Goal: Find contact information: Find contact information

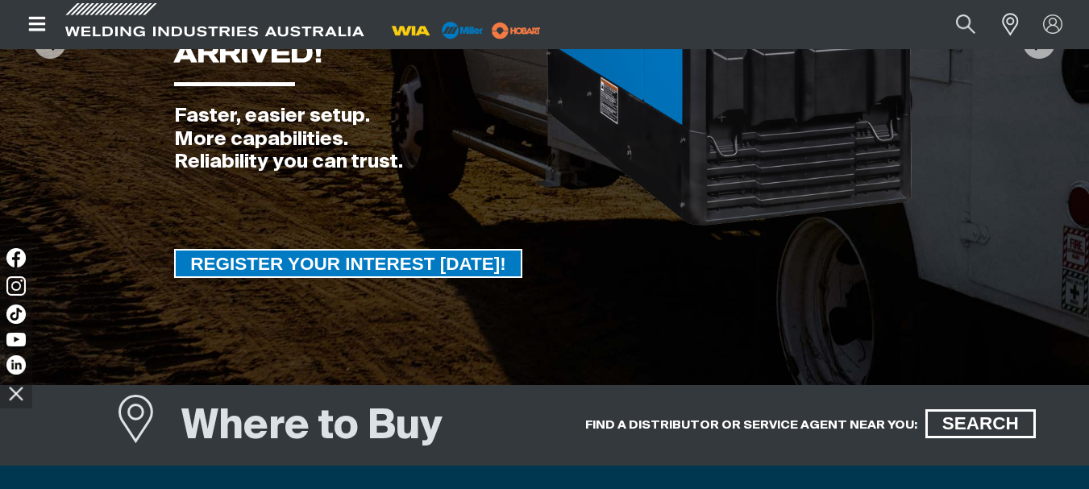
scroll to position [564, 0]
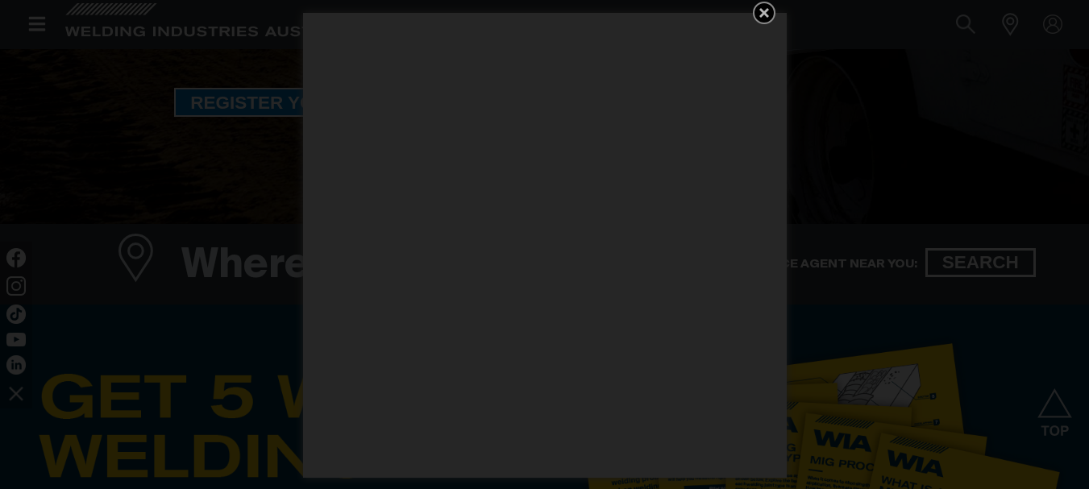
click at [765, 15] on icon "Get 5 WIA Welding Guides Free!" at bounding box center [764, 13] width 10 height 10
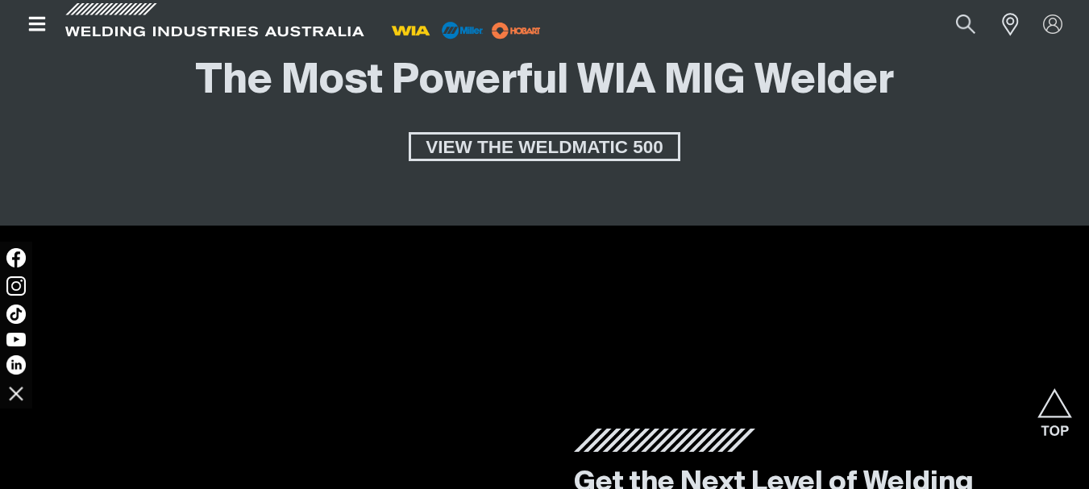
scroll to position [3223, 0]
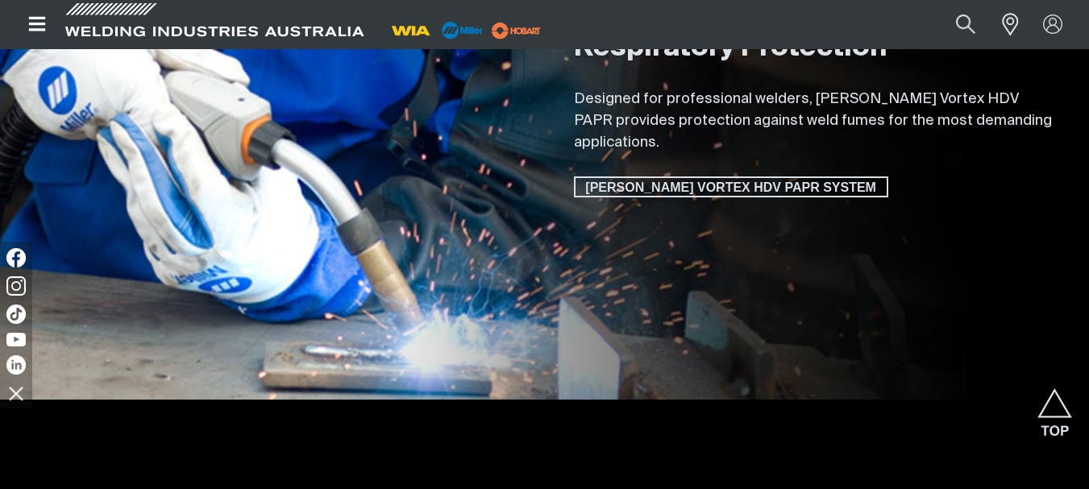
click at [39, 29] on icon "Open top menu" at bounding box center [36, 24] width 17 height 15
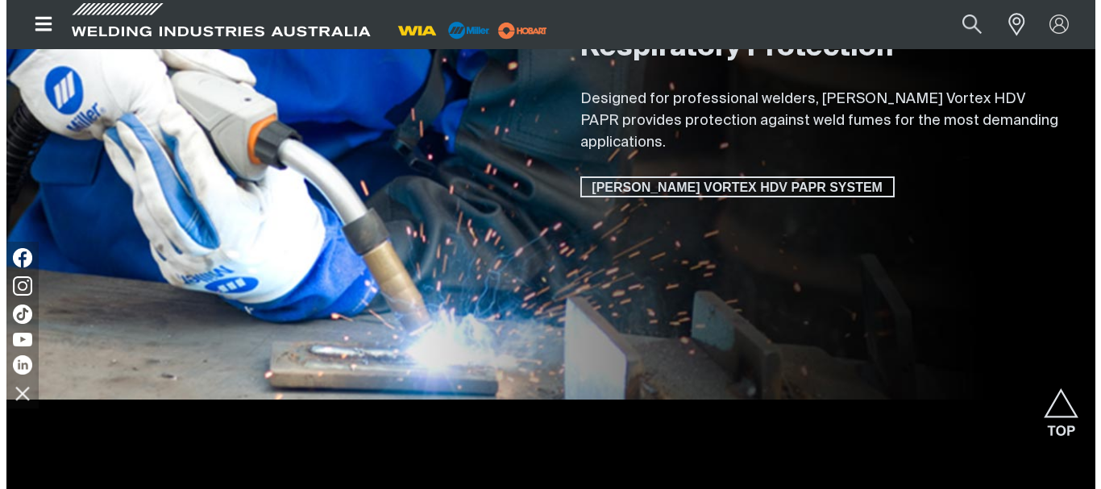
scroll to position [3242, 0]
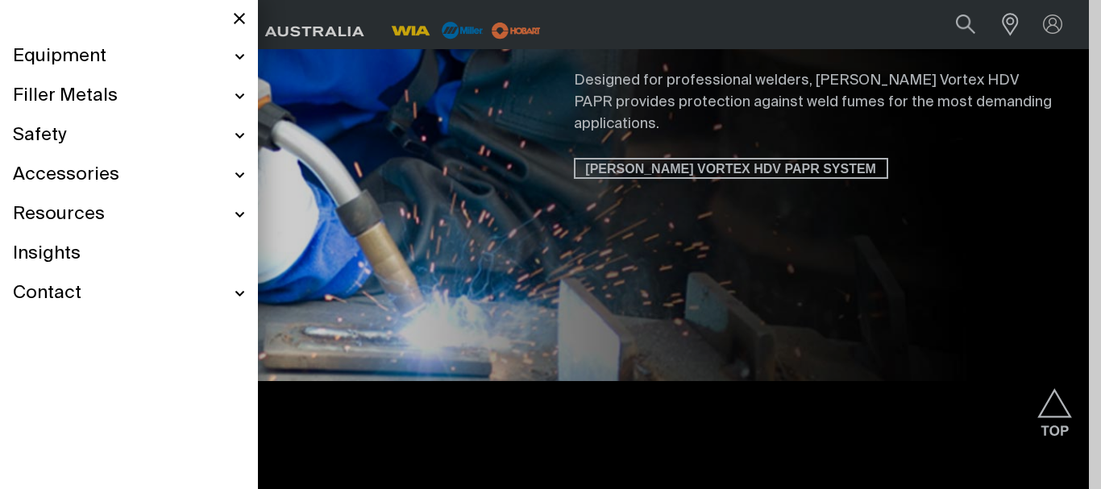
click at [104, 59] on span "Equipment" at bounding box center [59, 56] width 93 height 23
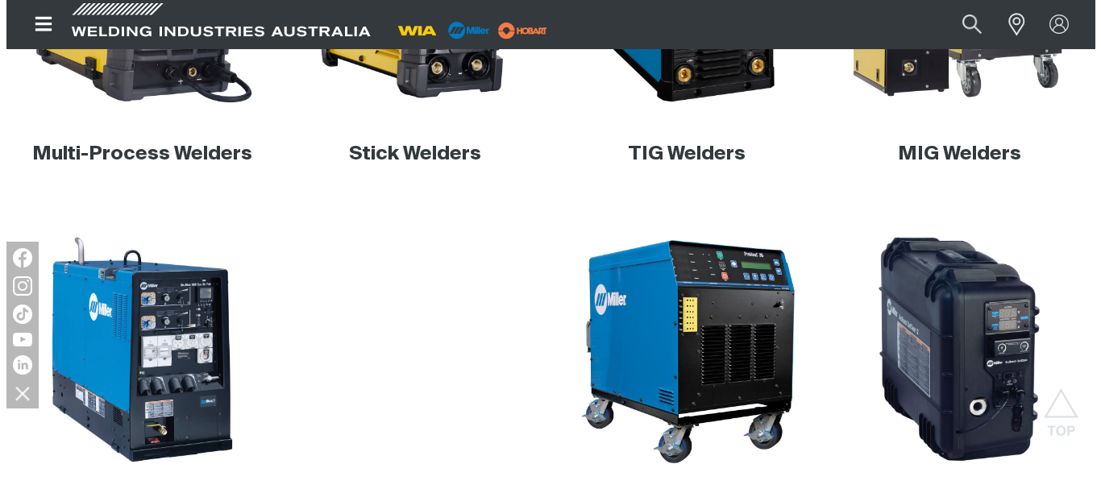
scroll to position [725, 0]
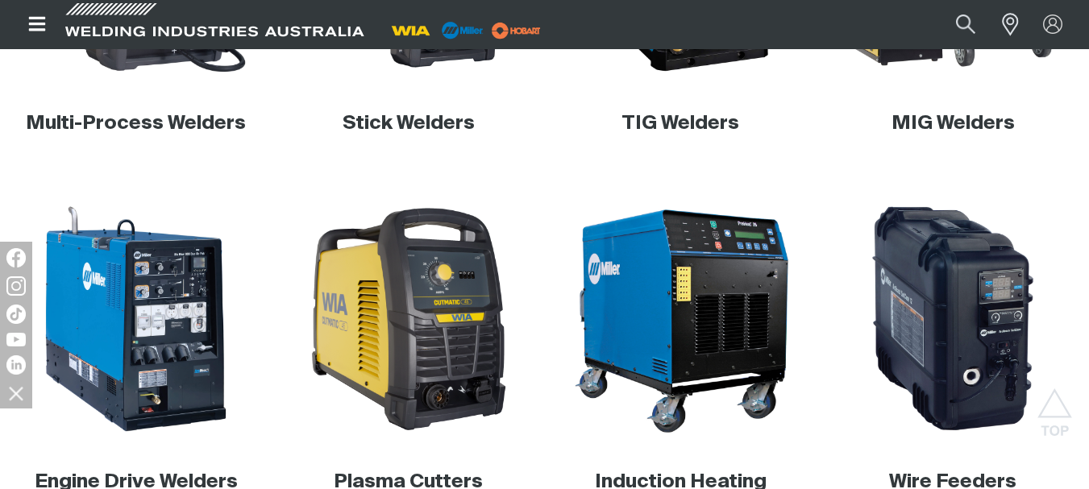
click at [40, 21] on icon "Open top menu" at bounding box center [37, 24] width 23 height 19
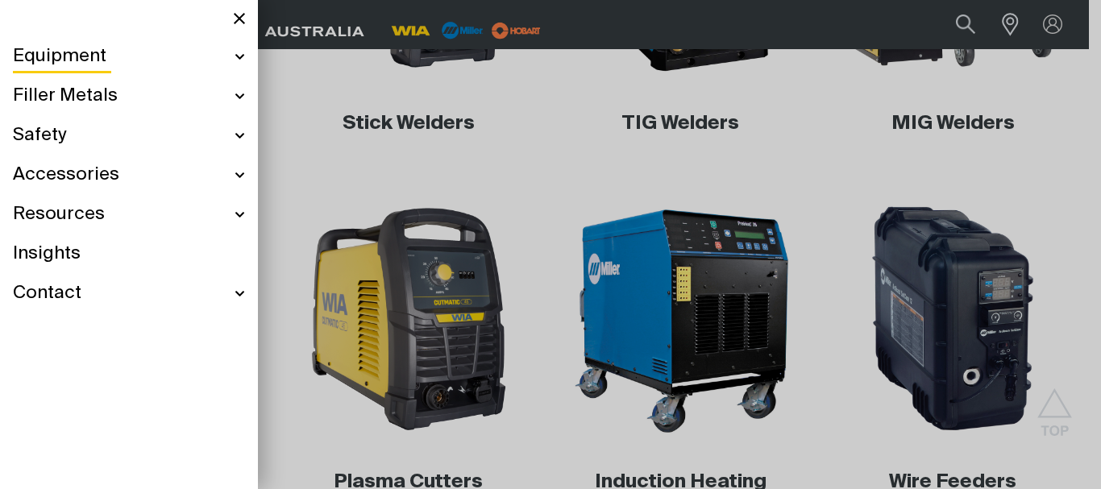
click at [243, 296] on div "Contact" at bounding box center [129, 293] width 232 height 39
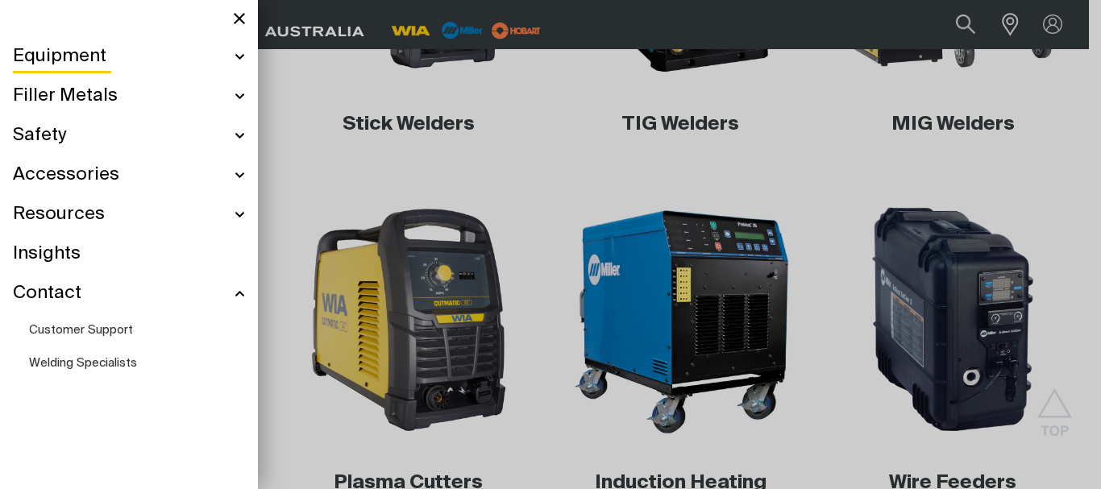
click at [239, 217] on div "Resources" at bounding box center [129, 214] width 232 height 39
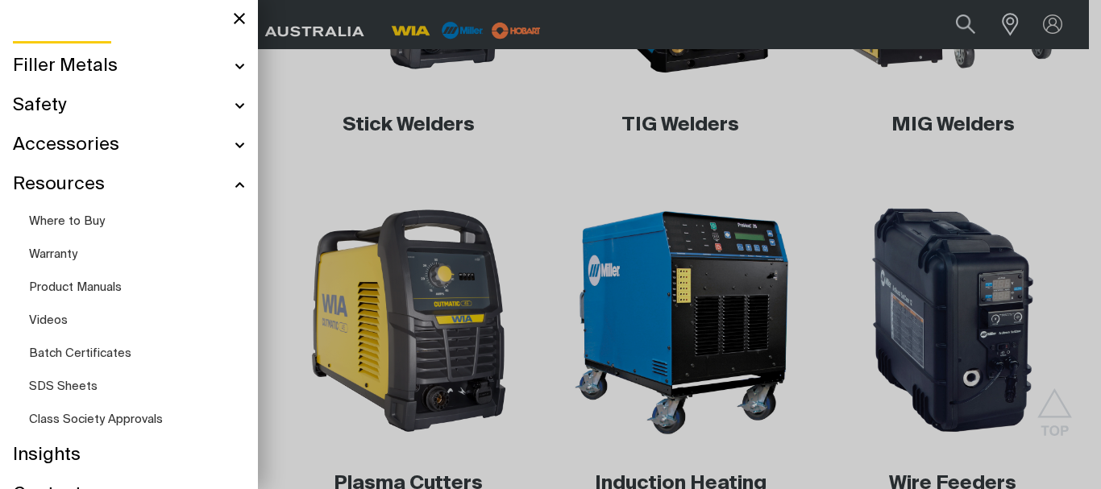
scroll to position [56, 0]
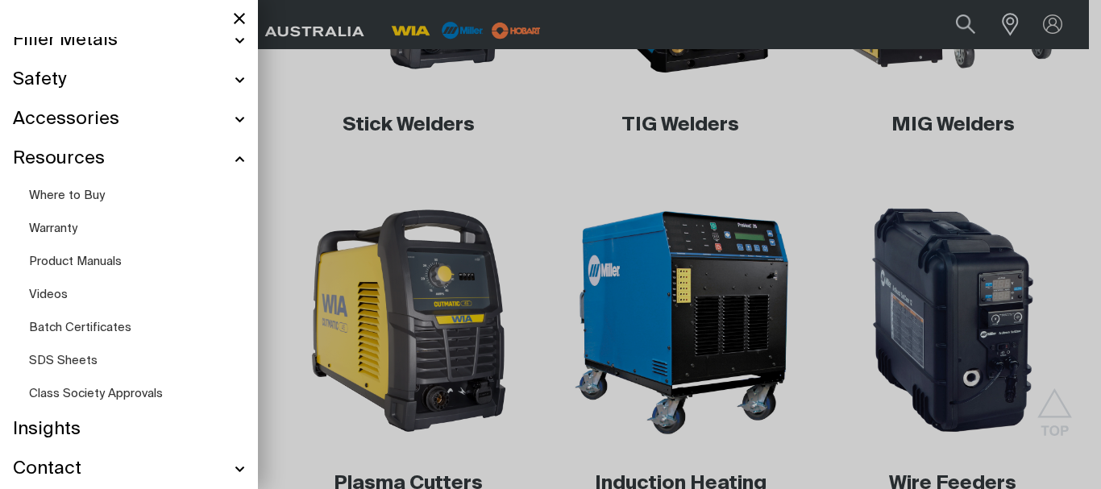
click at [229, 122] on div "Accessories" at bounding box center [129, 119] width 232 height 39
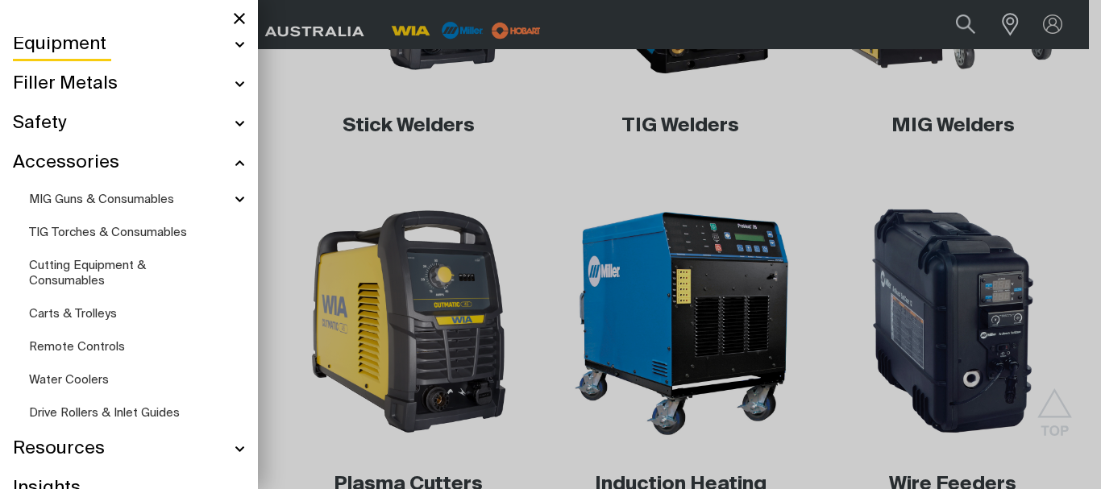
scroll to position [0, 0]
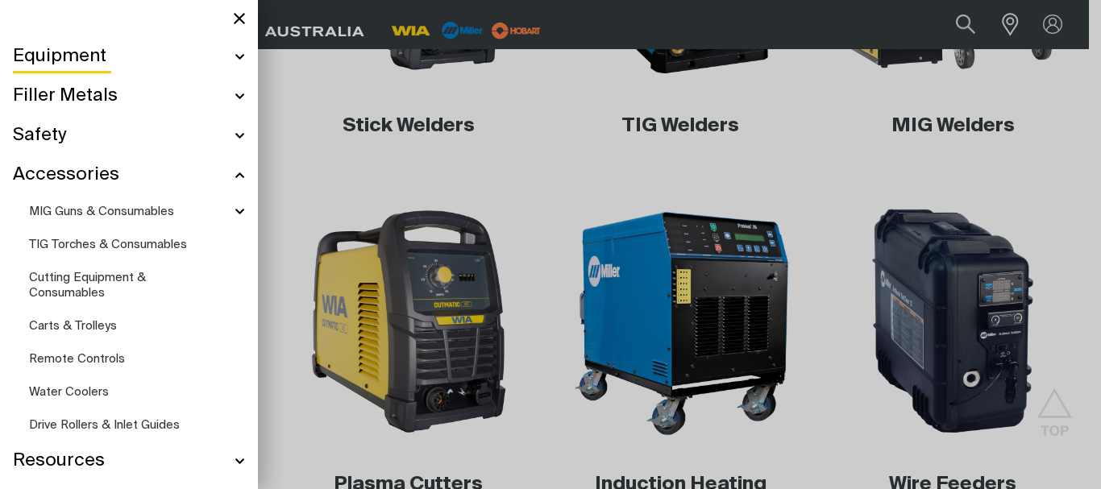
click at [227, 96] on div "Filler Metals" at bounding box center [129, 96] width 232 height 39
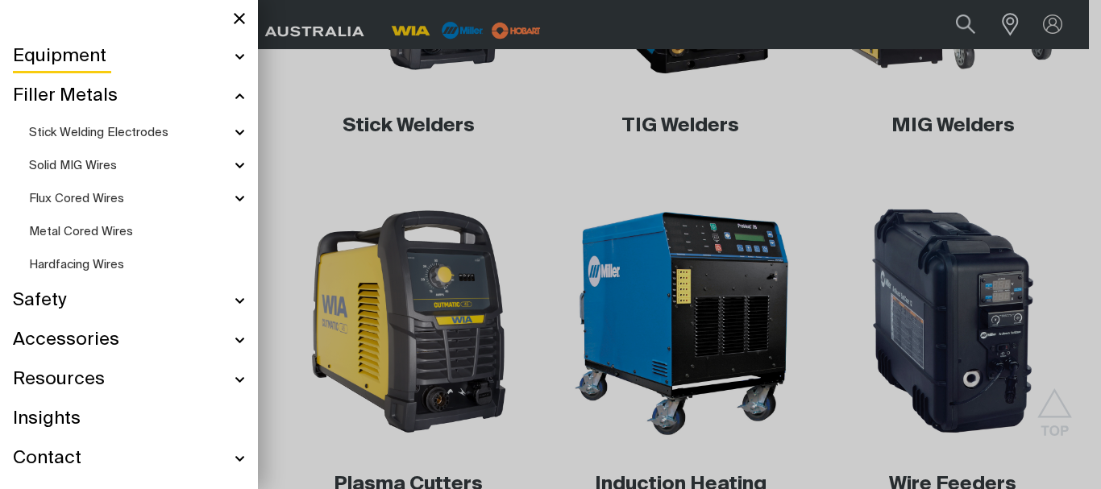
scroll to position [722, 0]
click at [234, 59] on div "Equipment" at bounding box center [129, 56] width 232 height 39
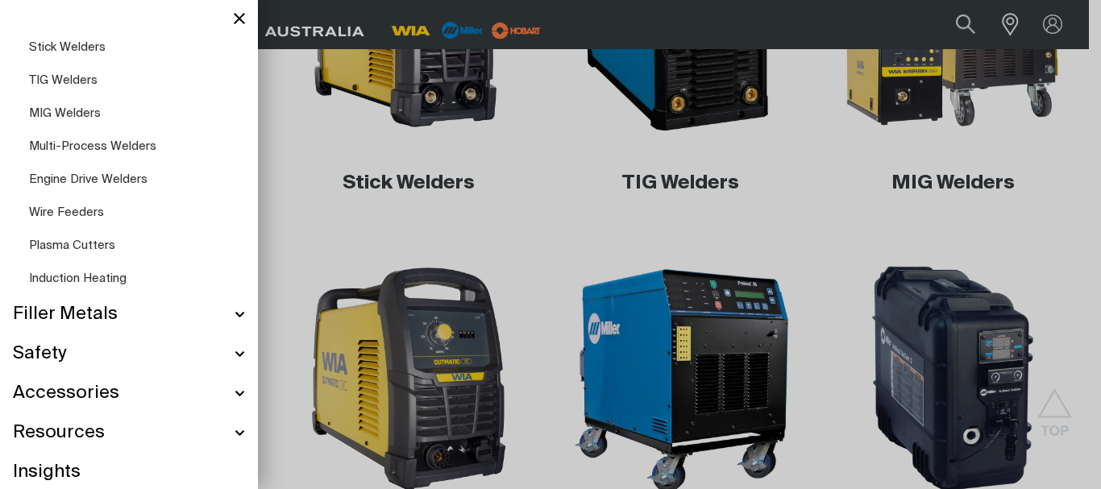
scroll to position [89, 0]
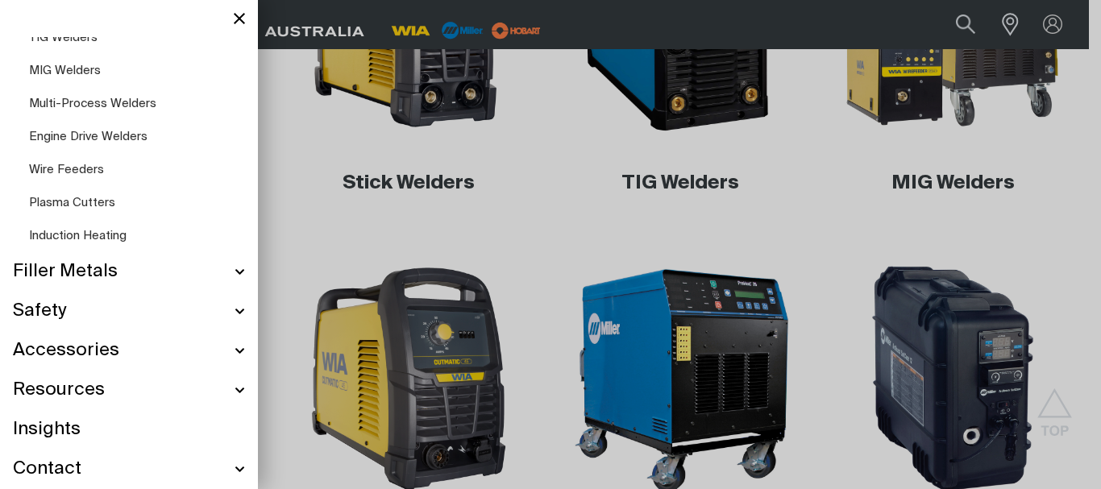
click at [67, 430] on span "Insights" at bounding box center [47, 429] width 68 height 23
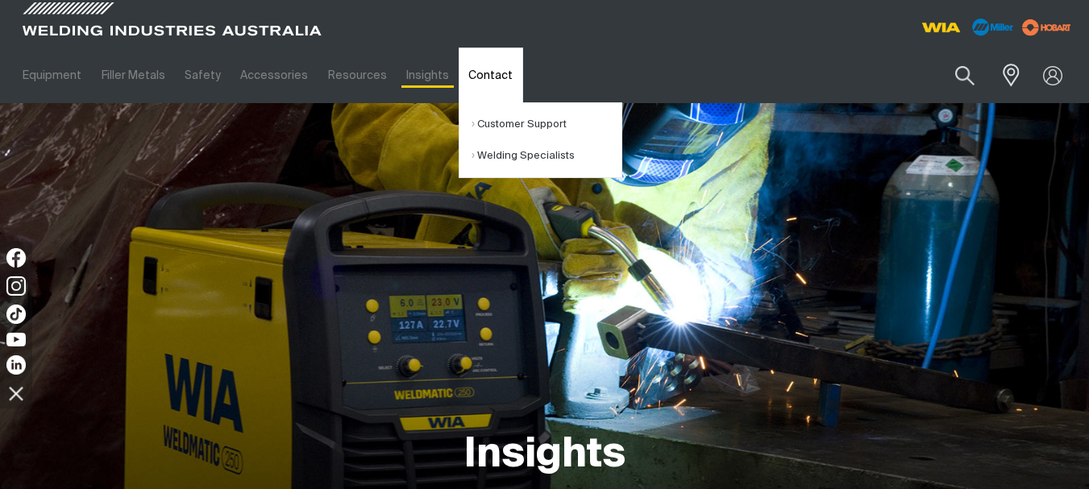
click at [465, 69] on link "Contact" at bounding box center [490, 76] width 64 height 56
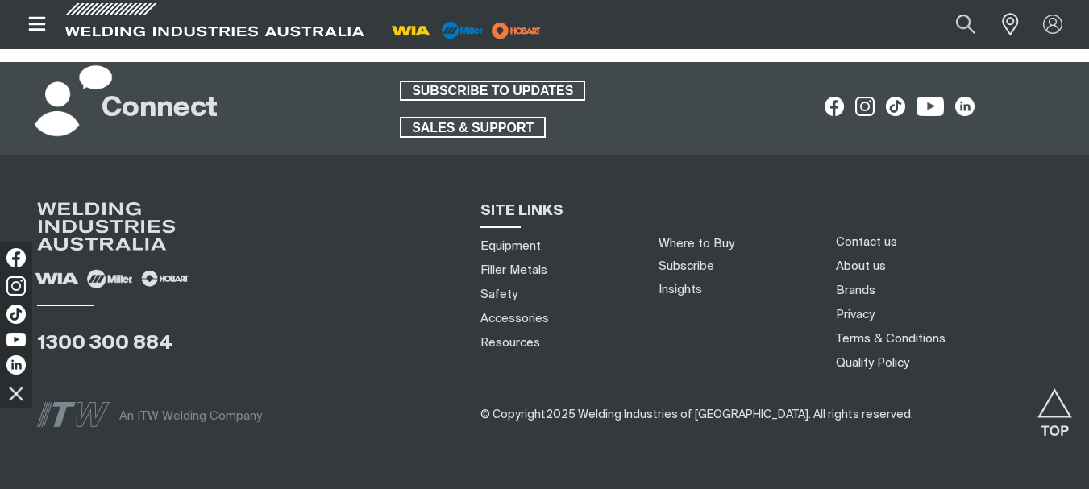
scroll to position [1534, 0]
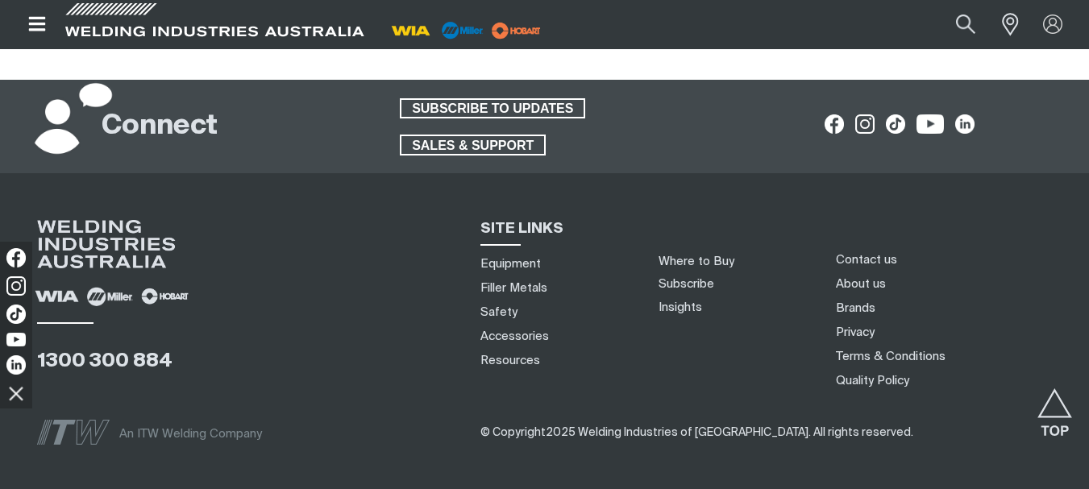
click at [65, 109] on span at bounding box center [73, 121] width 81 height 81
click at [102, 98] on span at bounding box center [73, 121] width 81 height 81
click at [856, 284] on link "About us" at bounding box center [861, 284] width 50 height 17
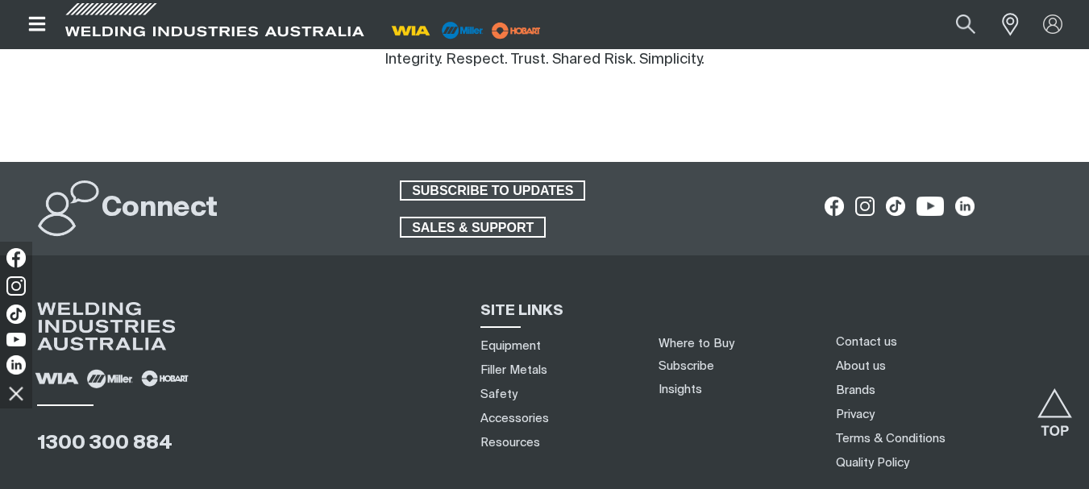
scroll to position [1773, 0]
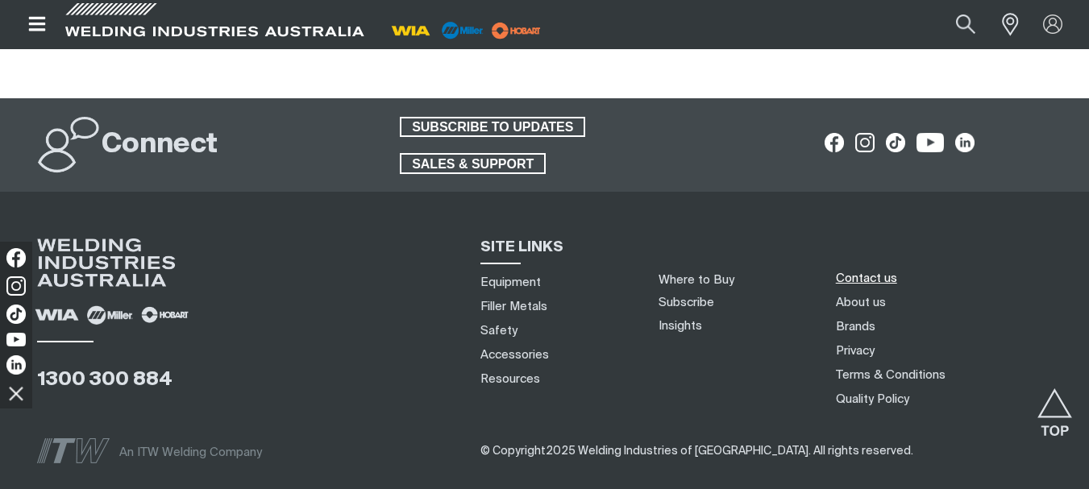
click at [873, 270] on link "Contact us" at bounding box center [866, 278] width 61 height 17
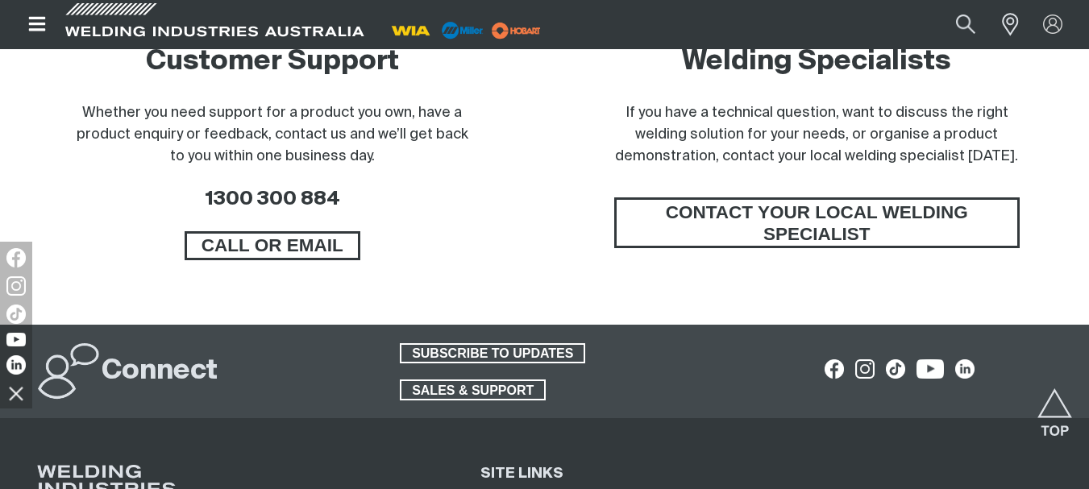
scroll to position [1370, 0]
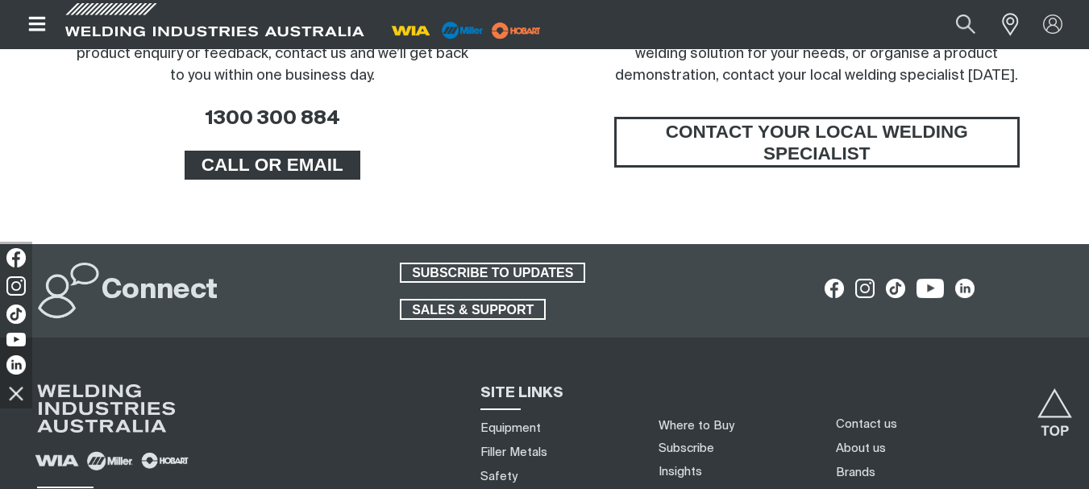
click at [306, 156] on span "CALL OR EMAIL" at bounding box center [272, 165] width 171 height 29
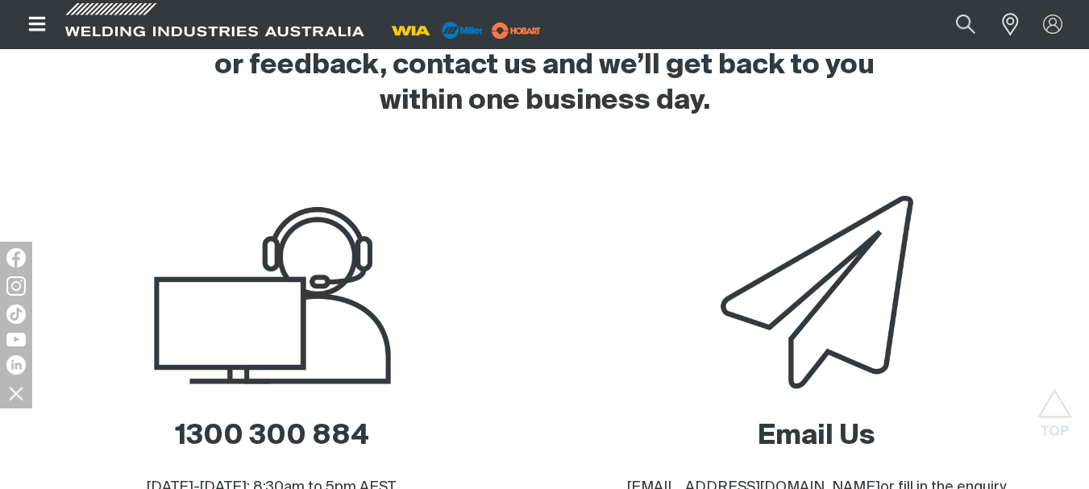
scroll to position [886, 0]
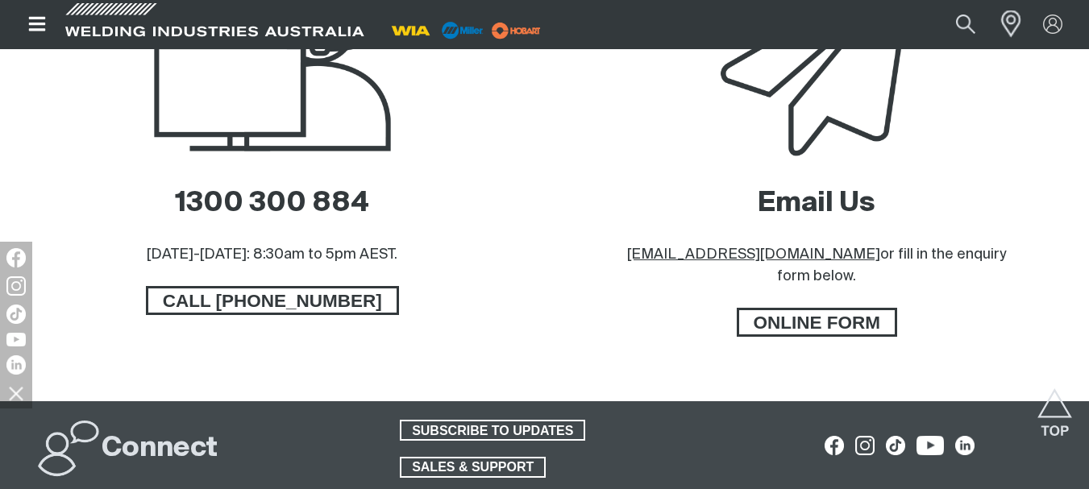
click at [1007, 27] on span at bounding box center [1006, 24] width 35 height 32
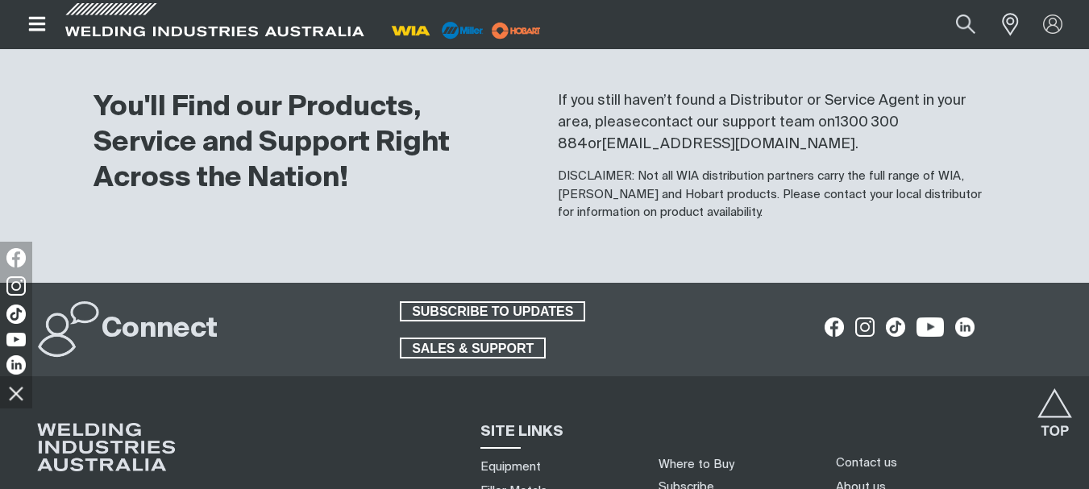
scroll to position [2054, 0]
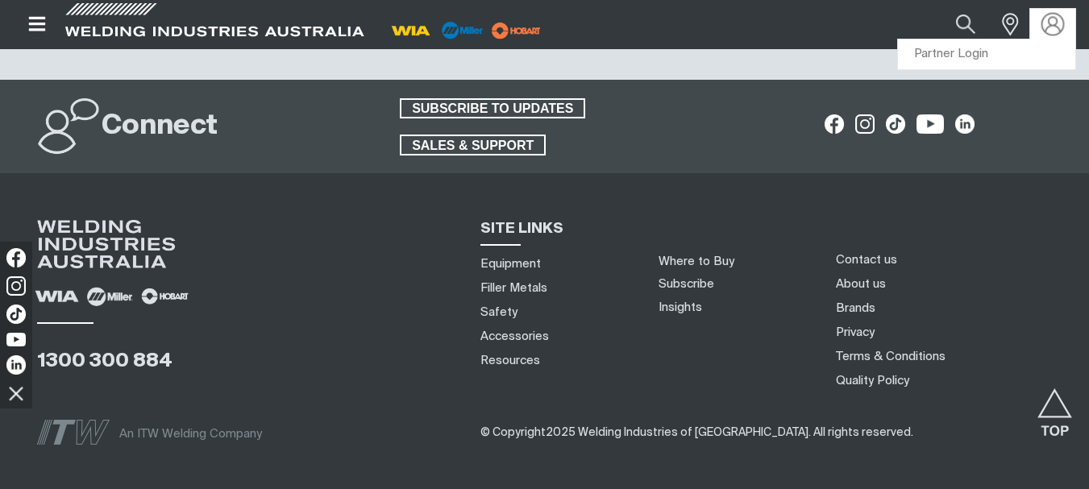
click at [1052, 28] on img at bounding box center [1052, 24] width 23 height 23
click at [1048, 25] on img at bounding box center [1052, 24] width 19 height 19
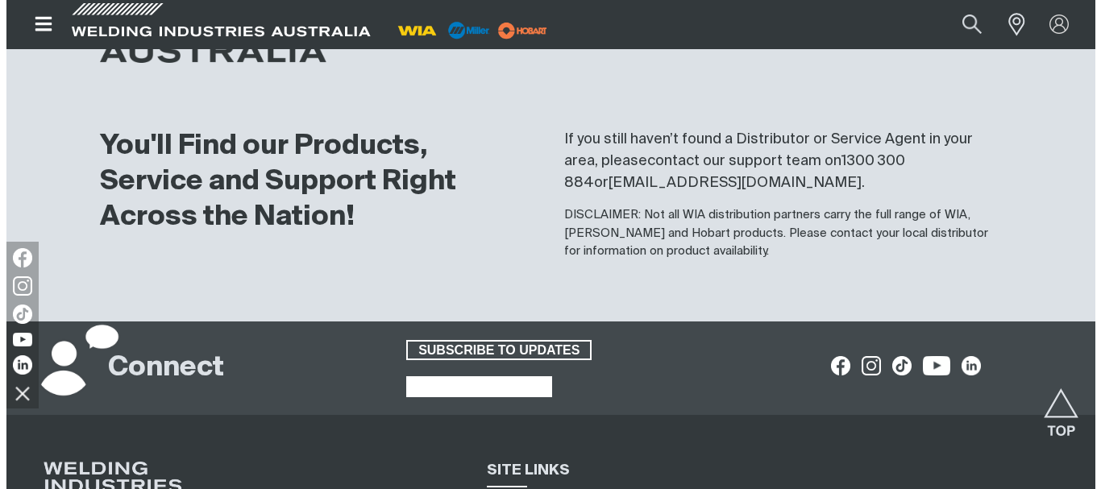
scroll to position [1329, 0]
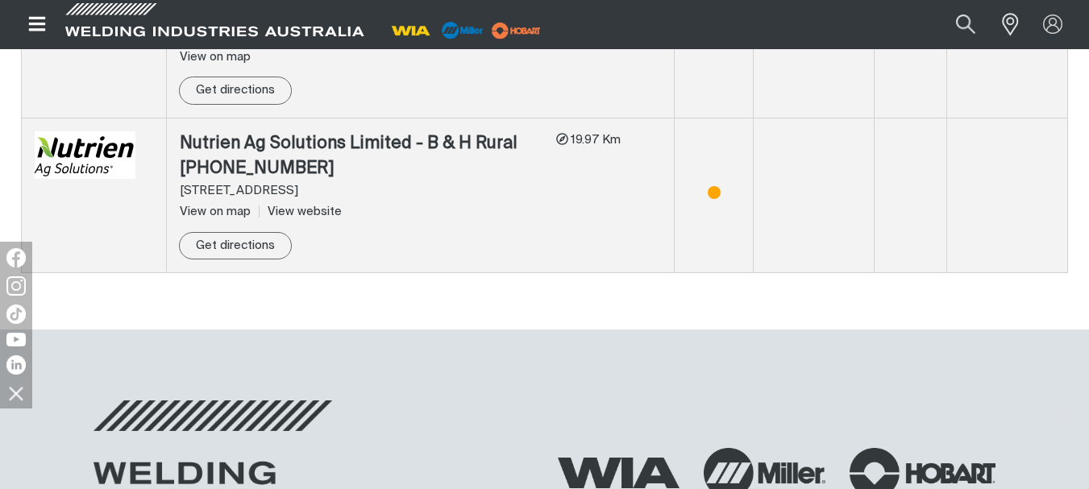
click at [47, 23] on icon "Open top menu" at bounding box center [37, 24] width 23 height 19
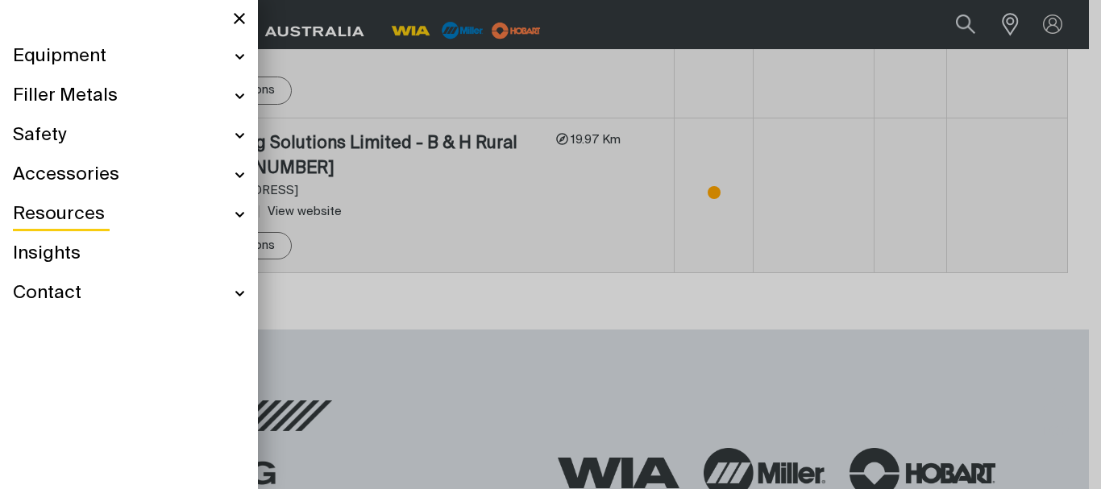
click at [73, 291] on span "Contact" at bounding box center [47, 293] width 68 height 23
click at [244, 290] on div "Contact" at bounding box center [129, 293] width 232 height 39
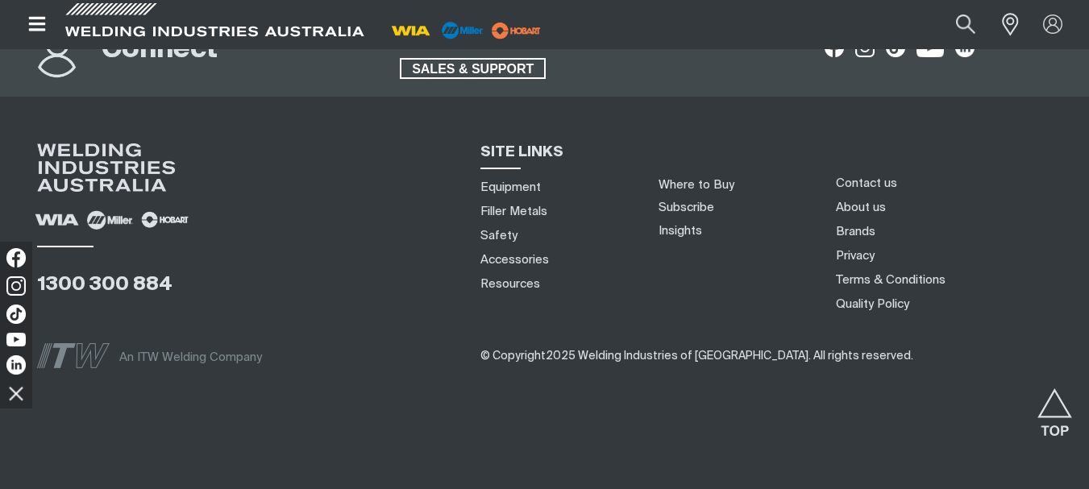
scroll to position [1615, 0]
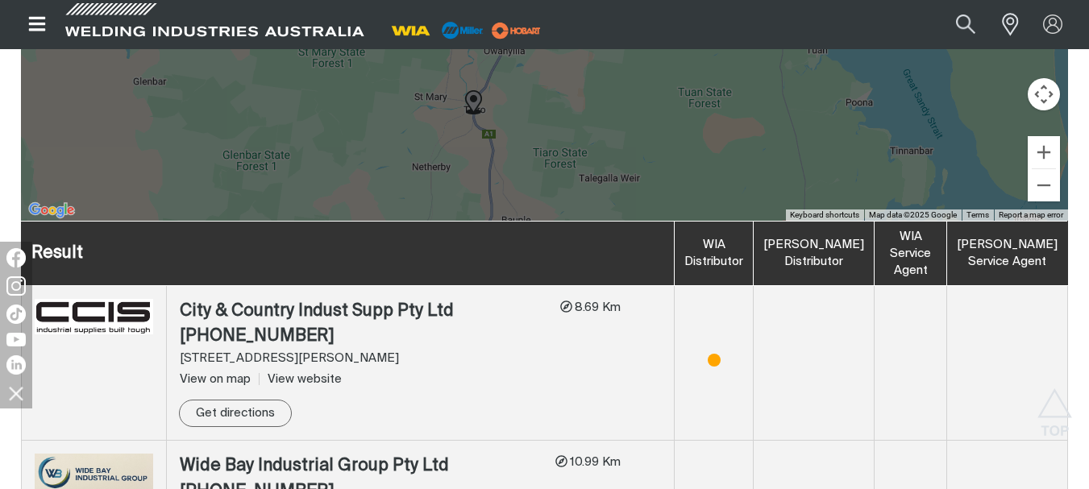
scroll to position [845, 0]
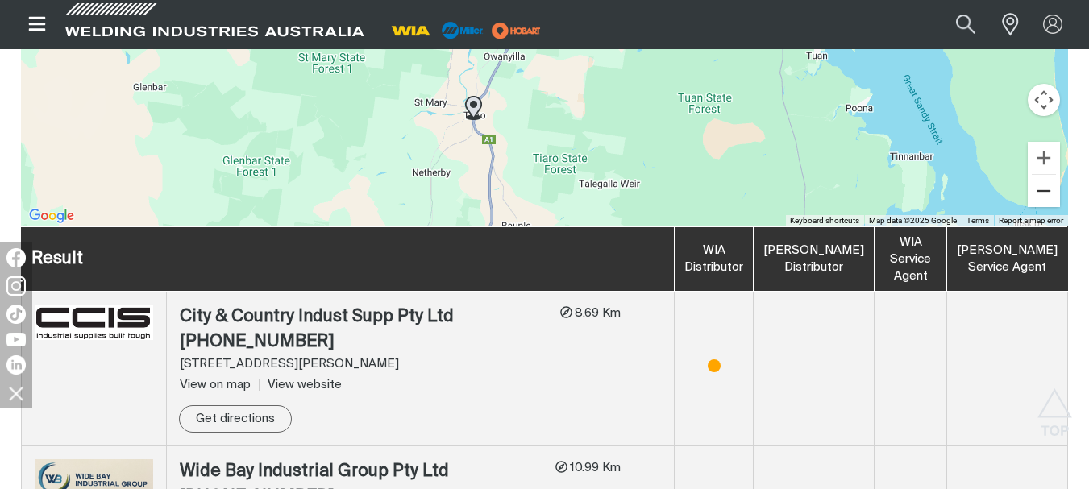
click at [1045, 187] on button "Zoom out" at bounding box center [1043, 191] width 32 height 32
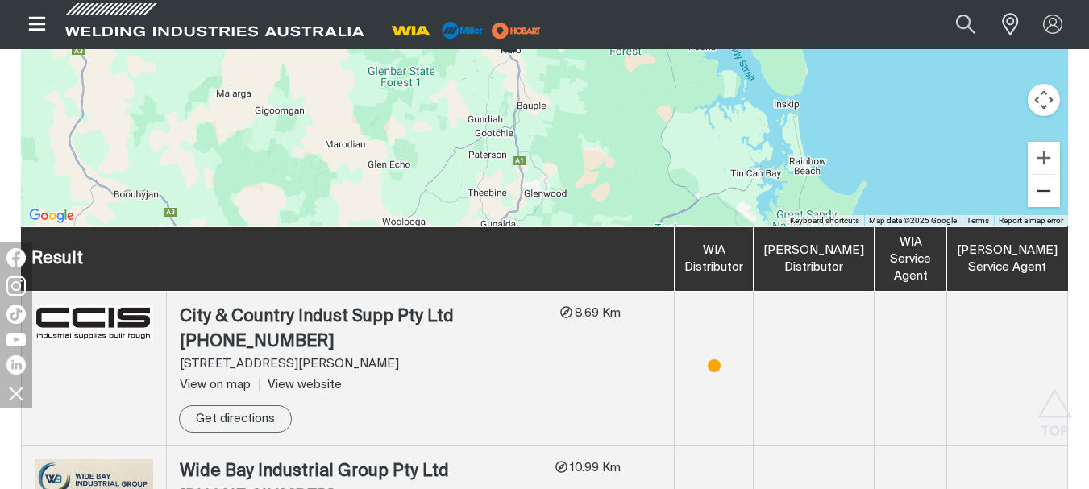
click at [1045, 187] on button "Zoom out" at bounding box center [1043, 191] width 32 height 32
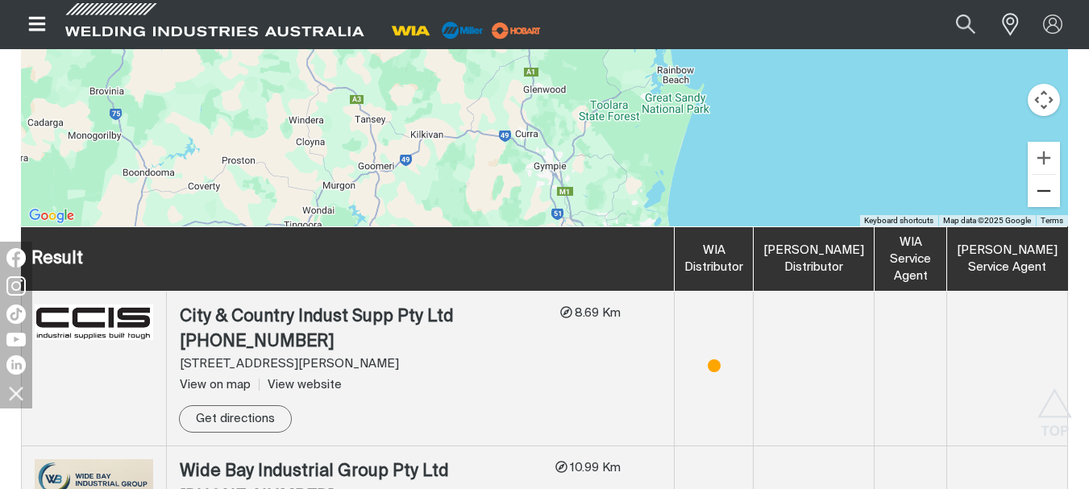
click at [1045, 187] on button "Zoom out" at bounding box center [1043, 191] width 32 height 32
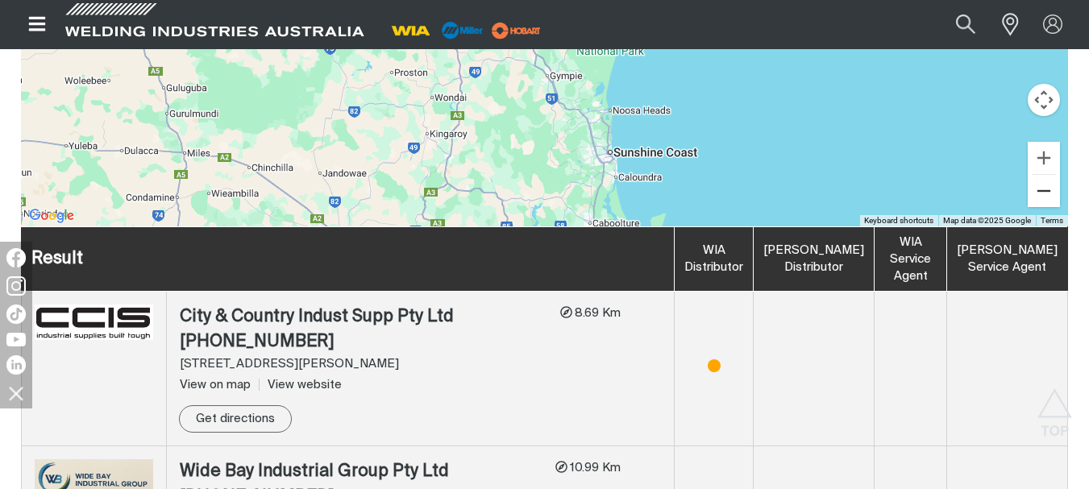
click at [1045, 187] on button "Zoom out" at bounding box center [1043, 191] width 32 height 32
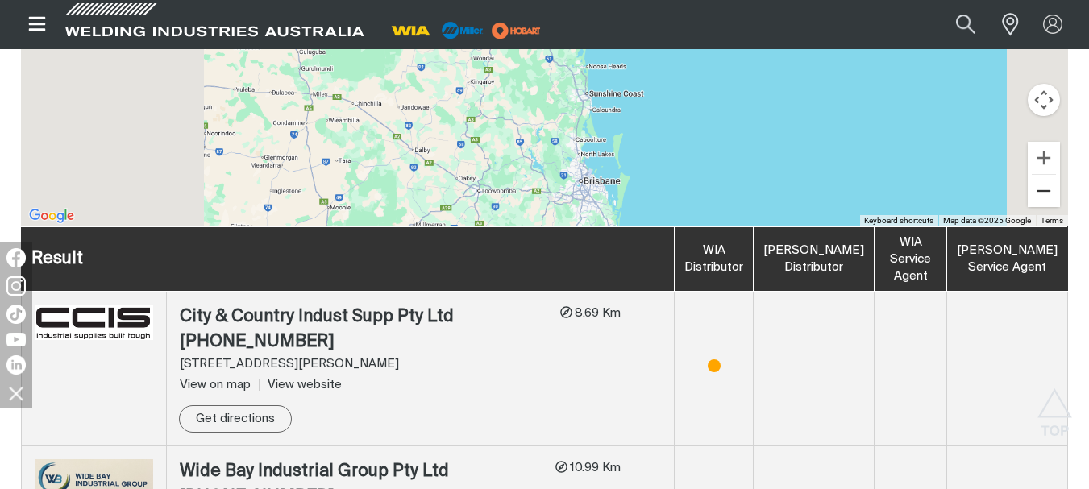
click at [1045, 187] on button "Zoom out" at bounding box center [1043, 191] width 32 height 32
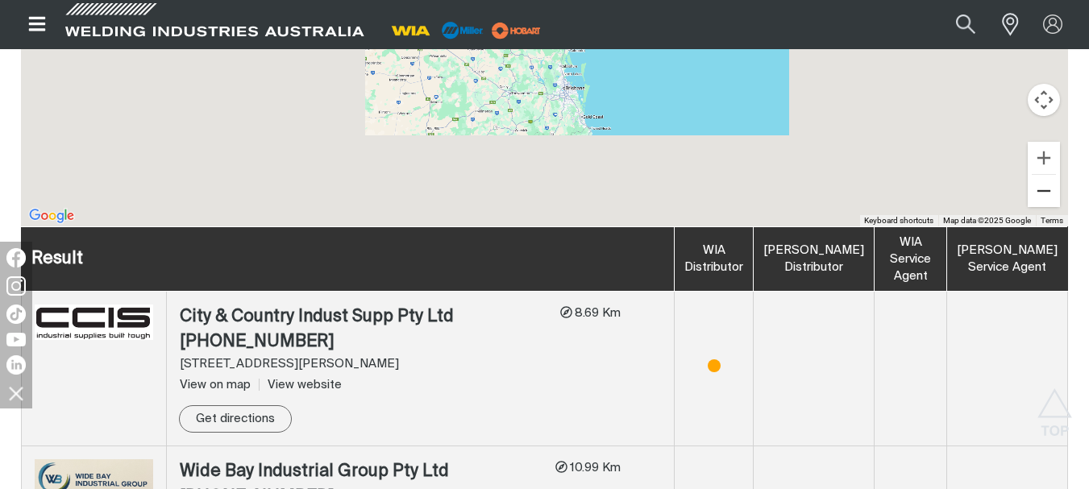
click at [1045, 187] on button "Zoom out" at bounding box center [1043, 191] width 32 height 32
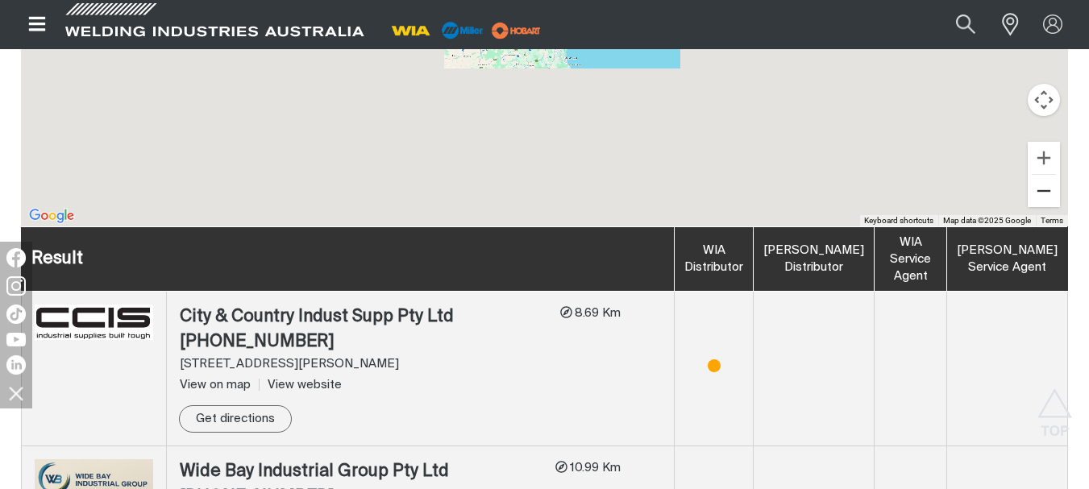
click at [1045, 187] on button "Zoom out" at bounding box center [1043, 191] width 32 height 32
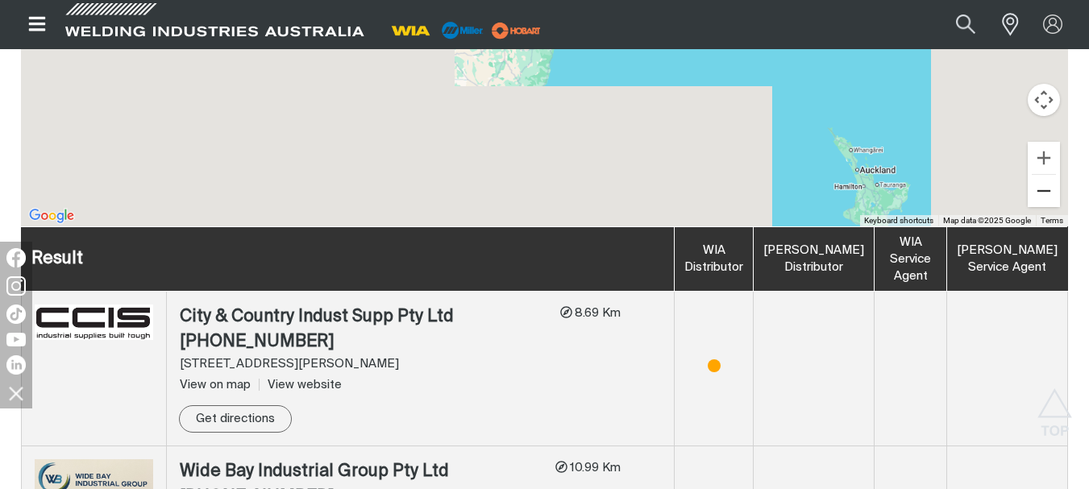
click at [1045, 187] on button "Zoom out" at bounding box center [1043, 191] width 32 height 32
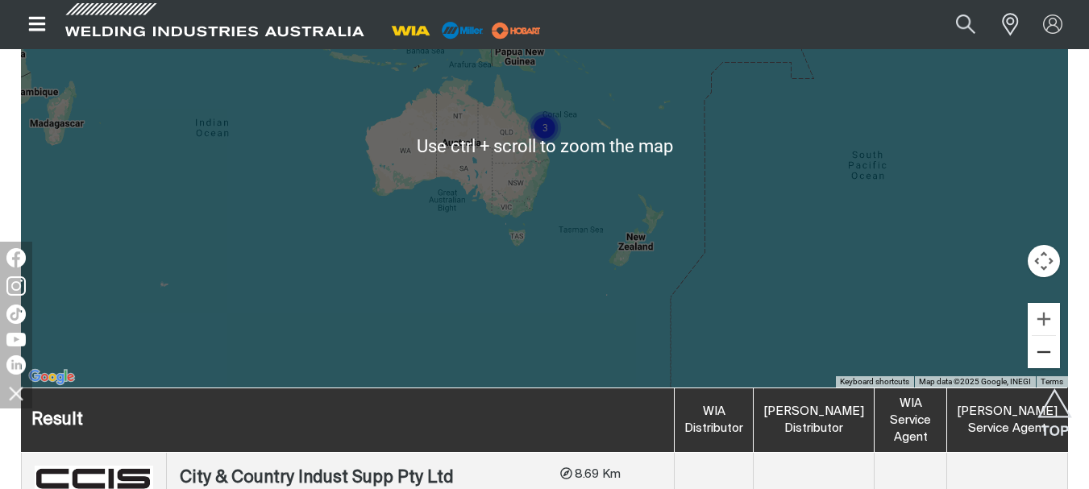
scroll to position [604, 0]
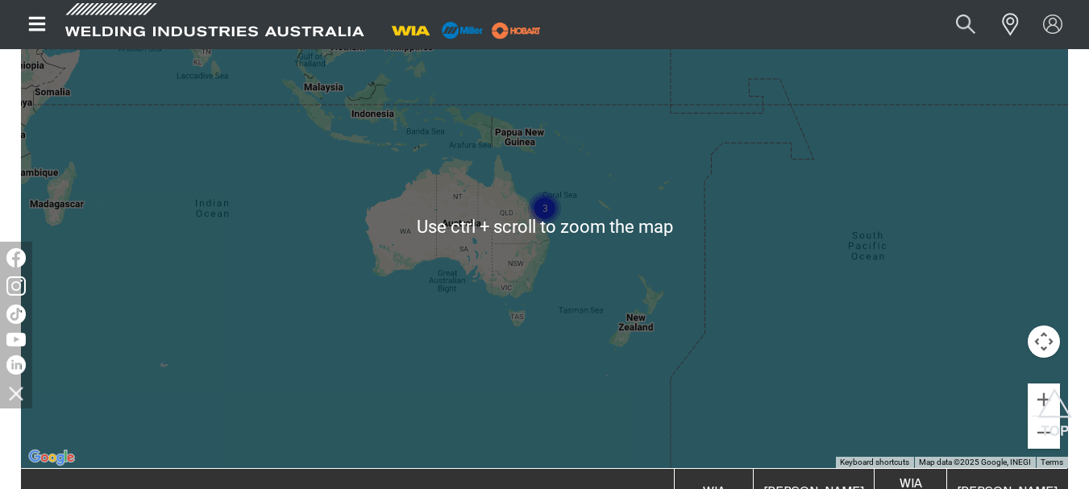
click at [541, 255] on div at bounding box center [544, 226] width 1047 height 483
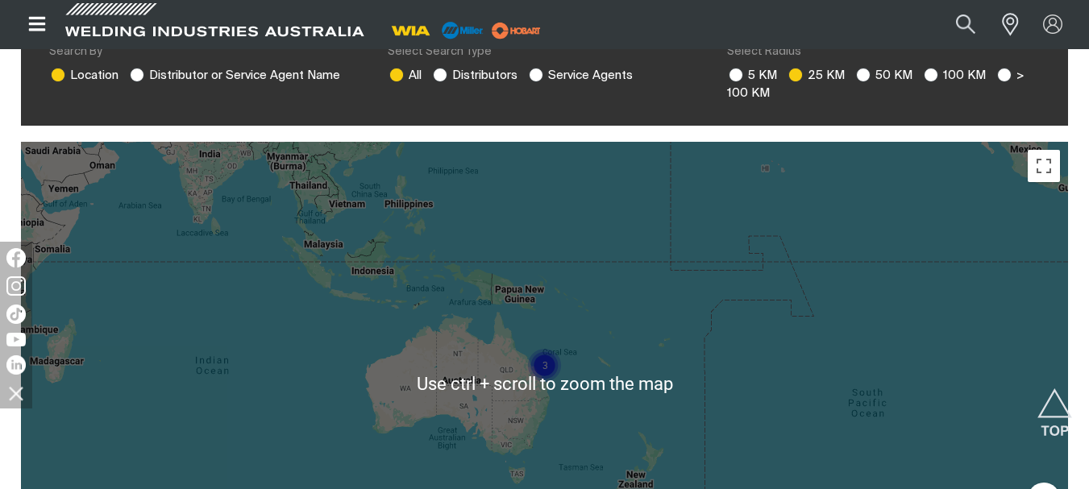
scroll to position [442, 0]
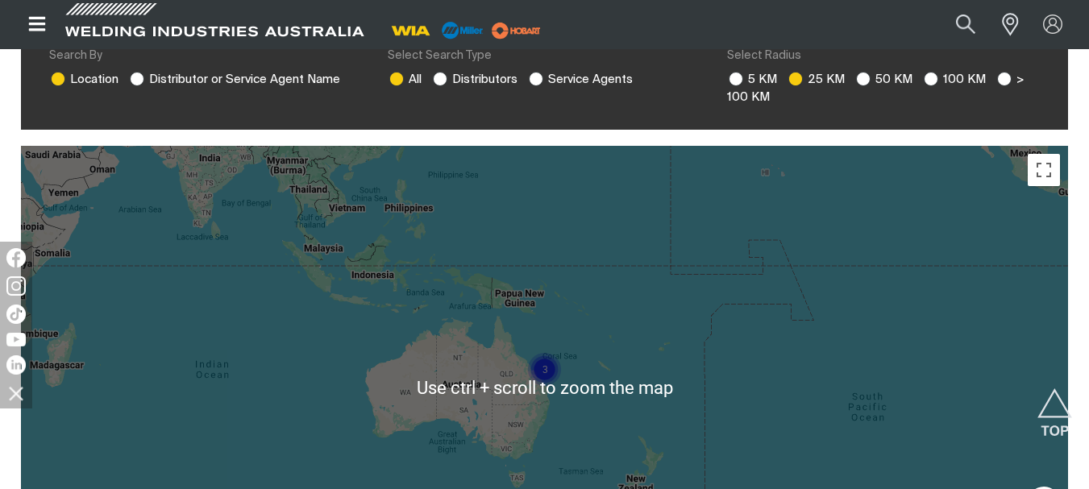
click at [454, 425] on div at bounding box center [544, 387] width 1047 height 483
click at [464, 418] on div at bounding box center [544, 387] width 1047 height 483
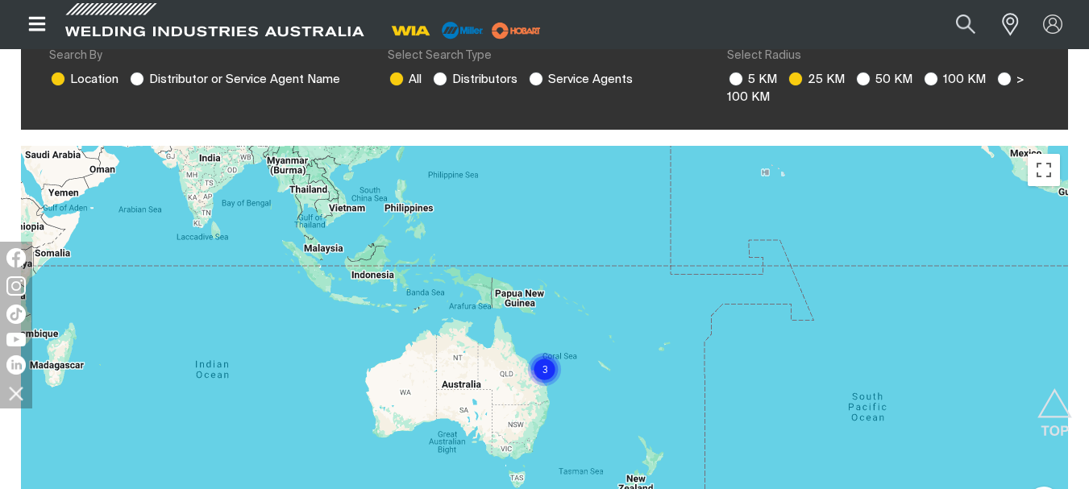
click at [464, 418] on div at bounding box center [544, 387] width 1047 height 483
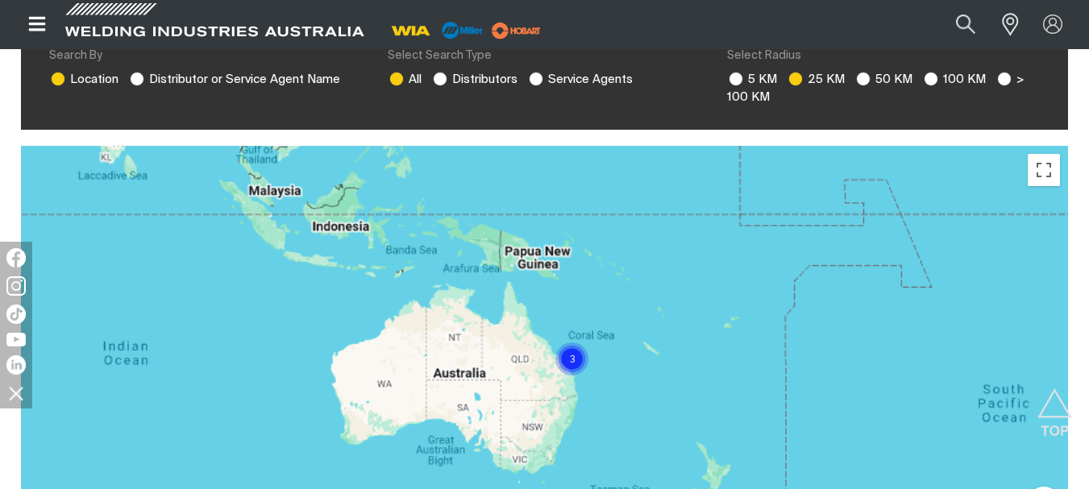
click at [464, 418] on div at bounding box center [544, 387] width 1047 height 483
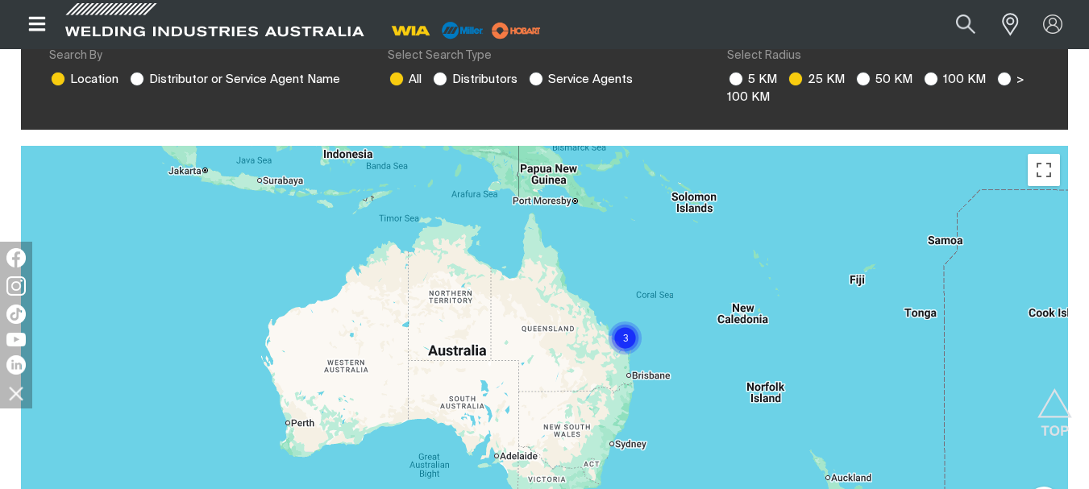
click at [511, 463] on div at bounding box center [544, 387] width 1047 height 483
click at [508, 459] on div at bounding box center [544, 387] width 1047 height 483
click at [500, 458] on div at bounding box center [544, 387] width 1047 height 483
click at [499, 457] on div at bounding box center [544, 387] width 1047 height 483
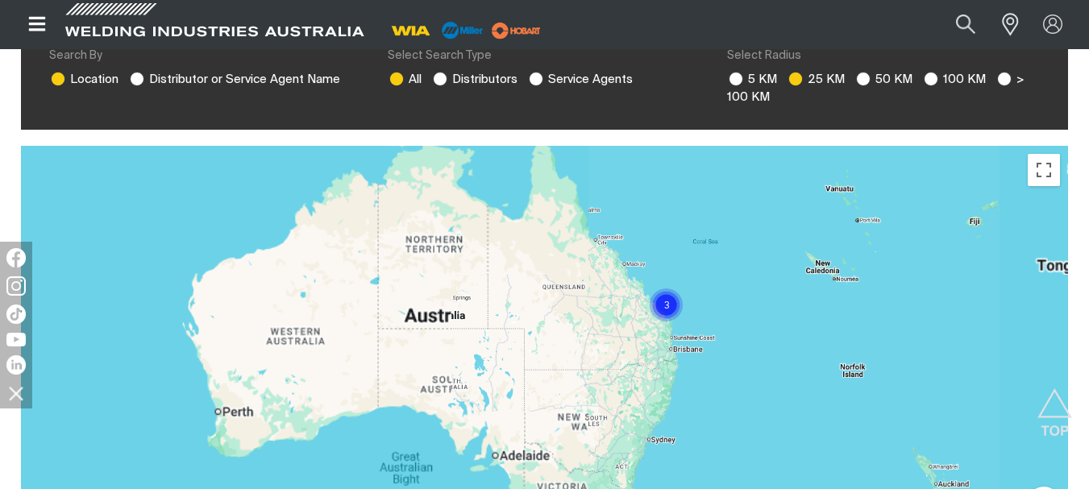
click at [499, 457] on div at bounding box center [544, 387] width 1047 height 483
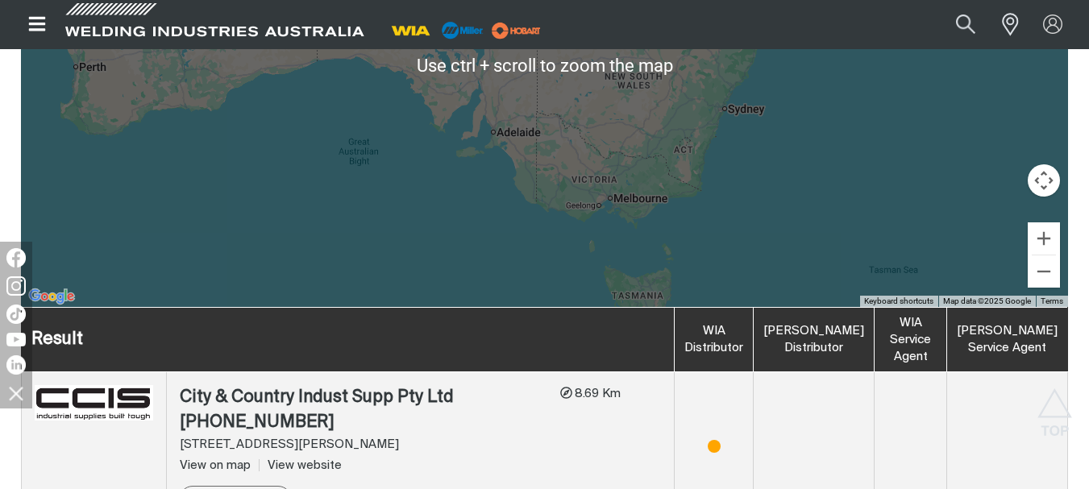
scroll to position [604, 0]
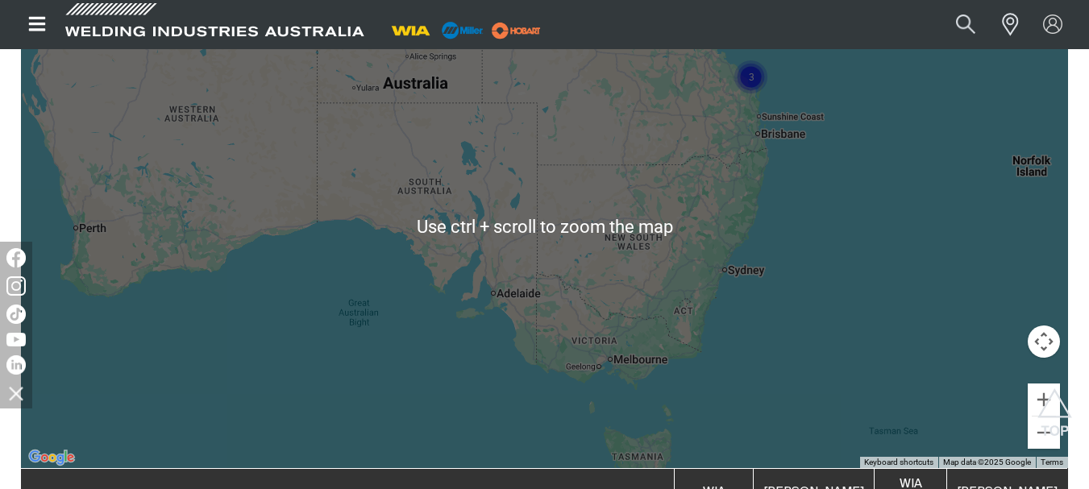
click at [497, 243] on div at bounding box center [544, 226] width 1047 height 483
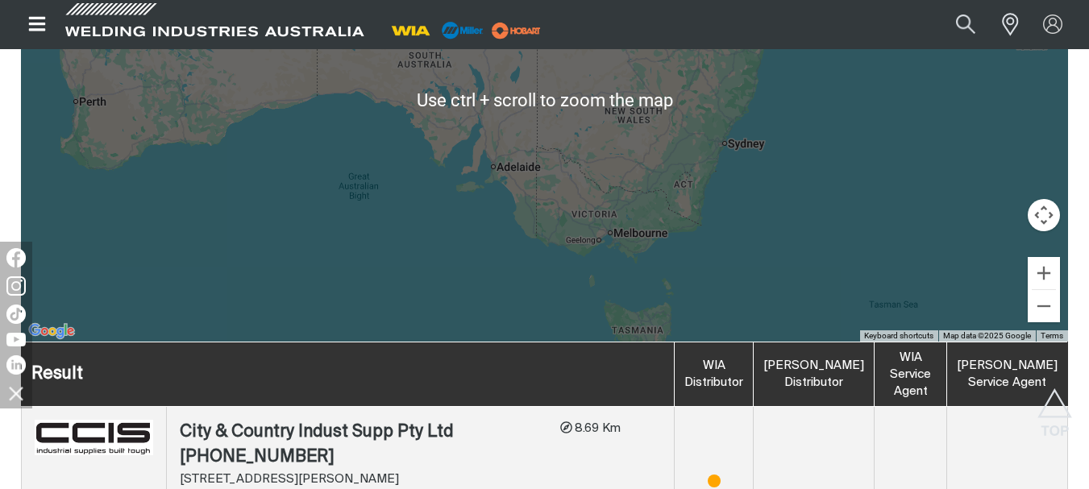
scroll to position [765, 0]
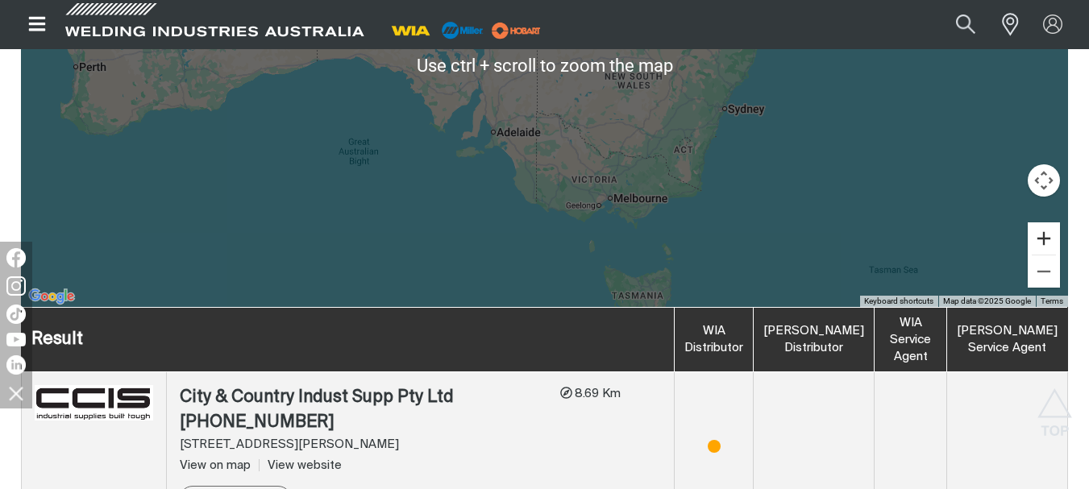
click at [1048, 239] on button "Zoom in" at bounding box center [1043, 238] width 32 height 32
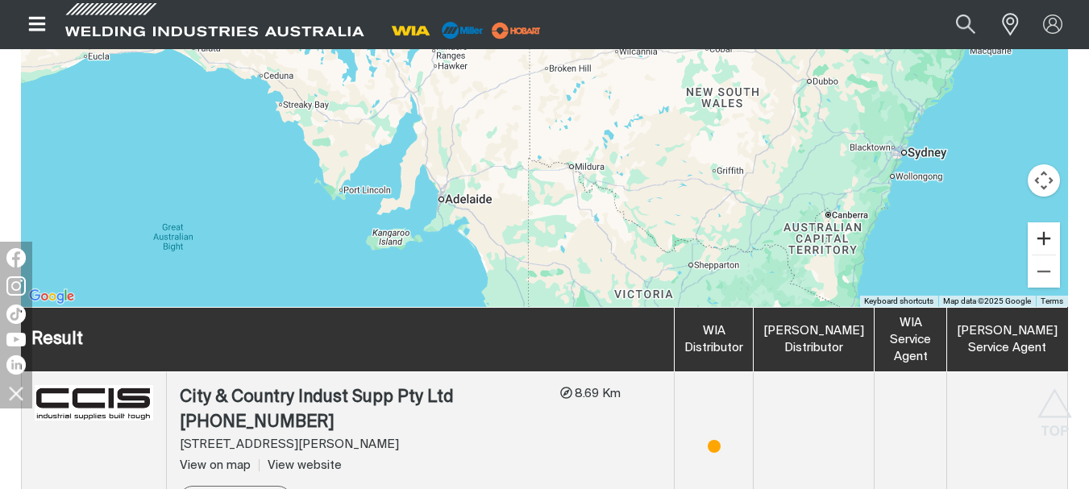
click at [1048, 239] on button "Zoom in" at bounding box center [1043, 238] width 32 height 32
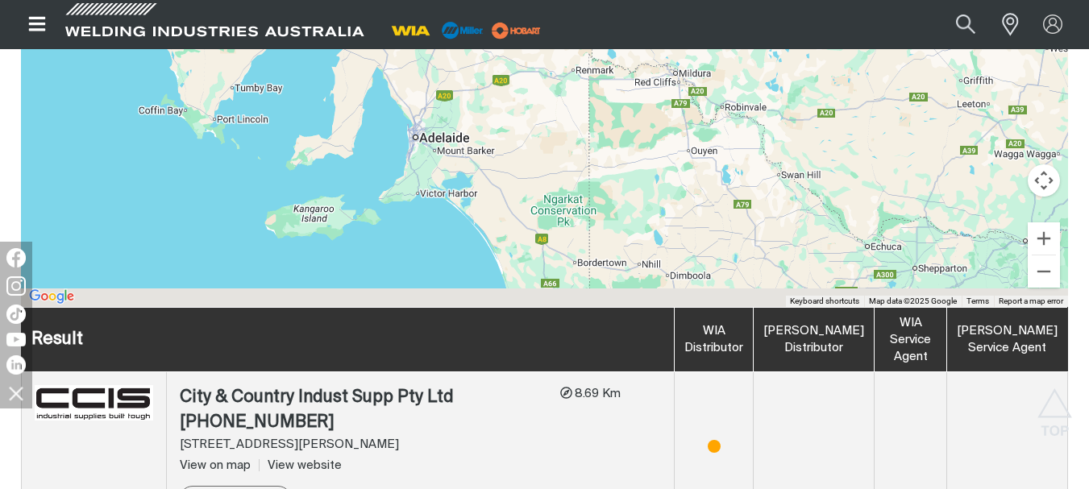
drag, startPoint x: 491, startPoint y: 138, endPoint x: 571, endPoint y: -62, distance: 215.5
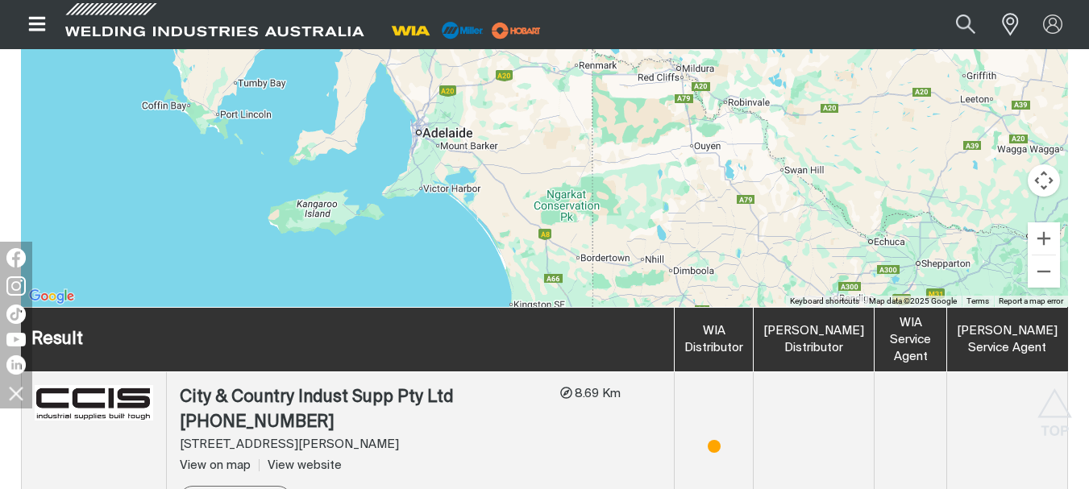
click at [426, 134] on div at bounding box center [544, 65] width 1047 height 483
click at [422, 135] on div at bounding box center [544, 65] width 1047 height 483
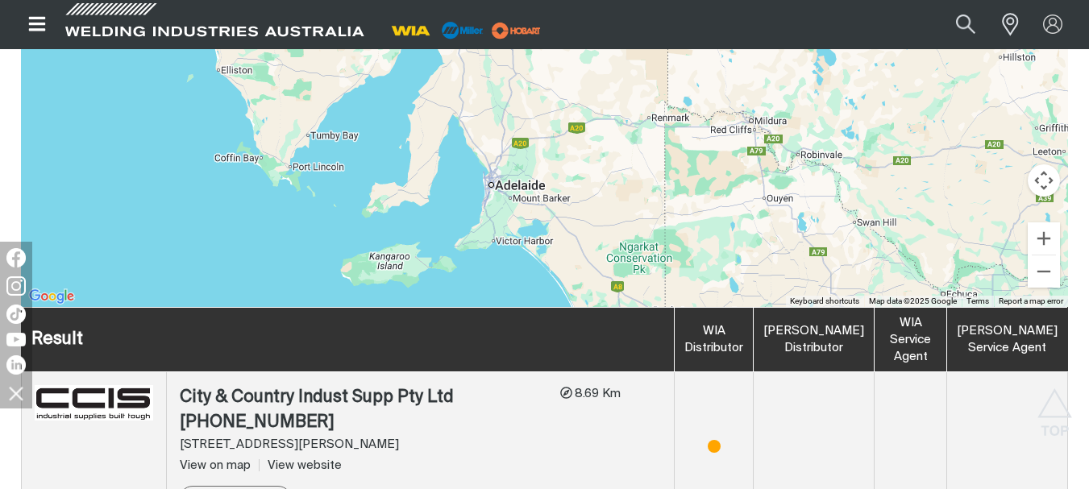
drag, startPoint x: 423, startPoint y: 138, endPoint x: 504, endPoint y: 197, distance: 99.8
click at [504, 197] on div at bounding box center [544, 65] width 1047 height 483
click at [496, 188] on div at bounding box center [544, 65] width 1047 height 483
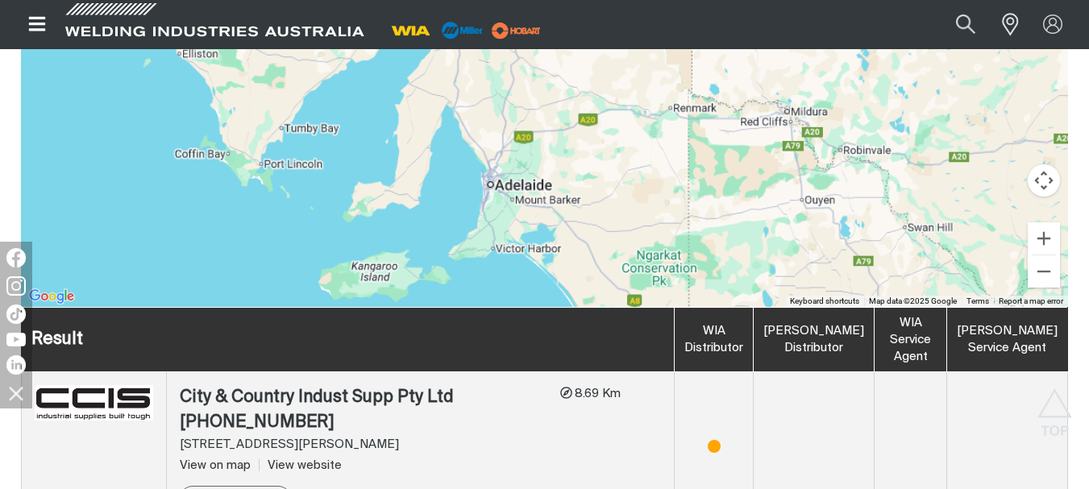
click at [496, 188] on div at bounding box center [544, 65] width 1047 height 483
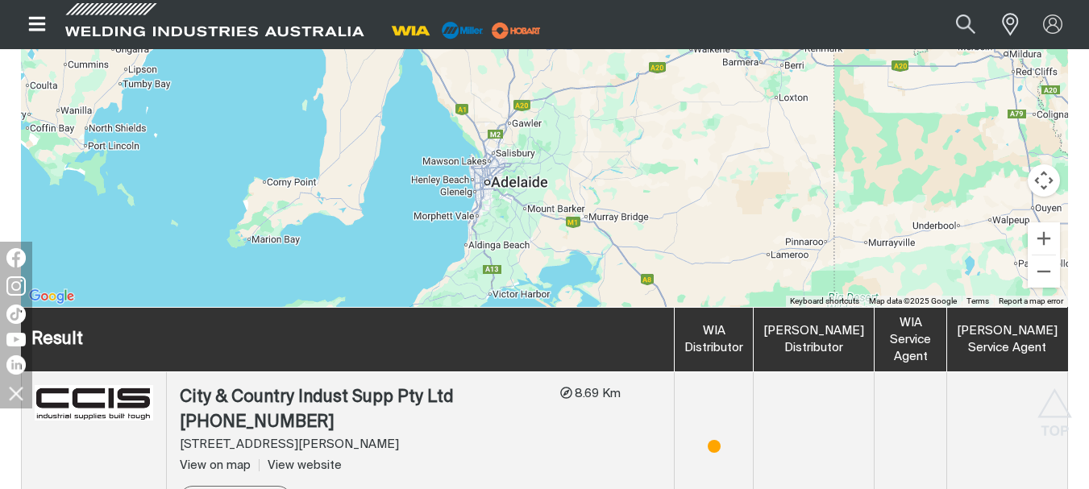
click at [493, 185] on div at bounding box center [544, 65] width 1047 height 483
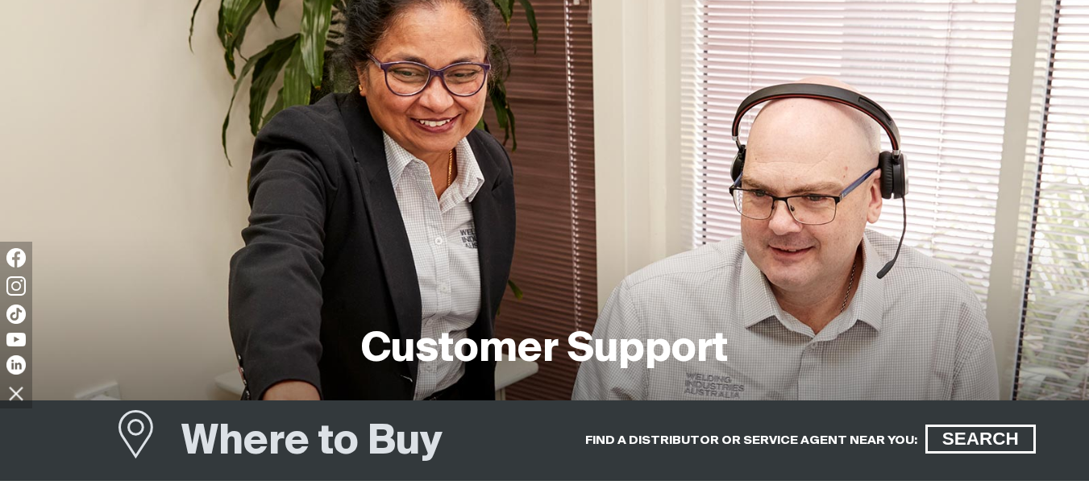
scroll to position [675, 0]
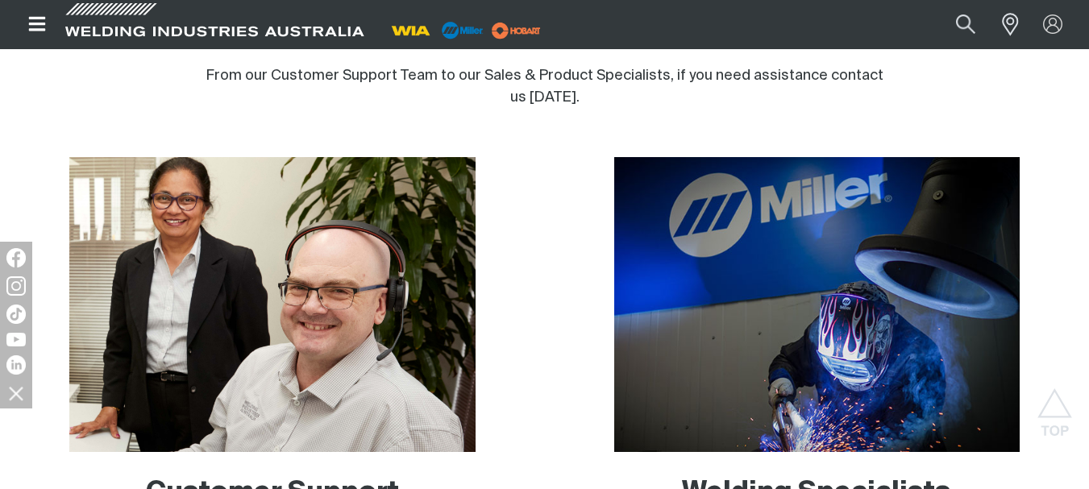
scroll to position [886, 0]
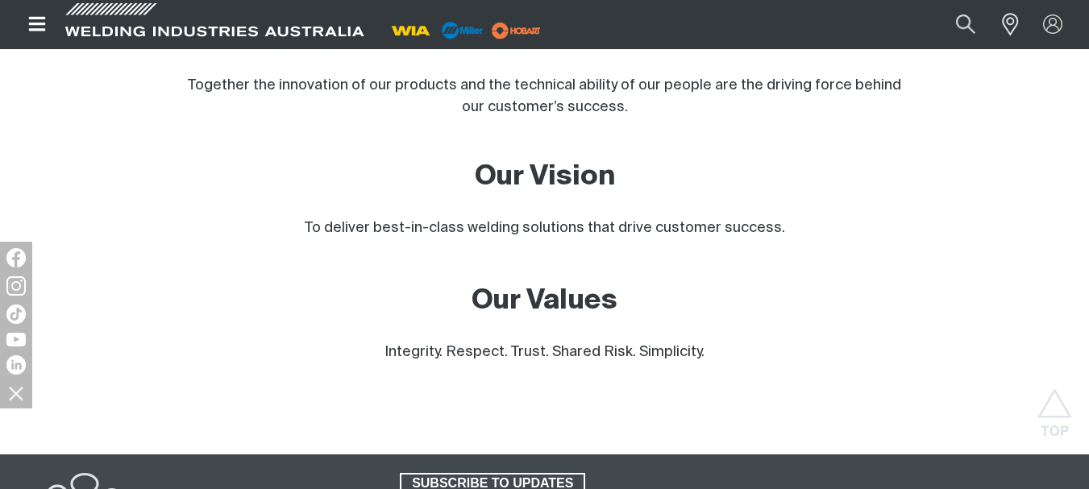
scroll to position [1773, 0]
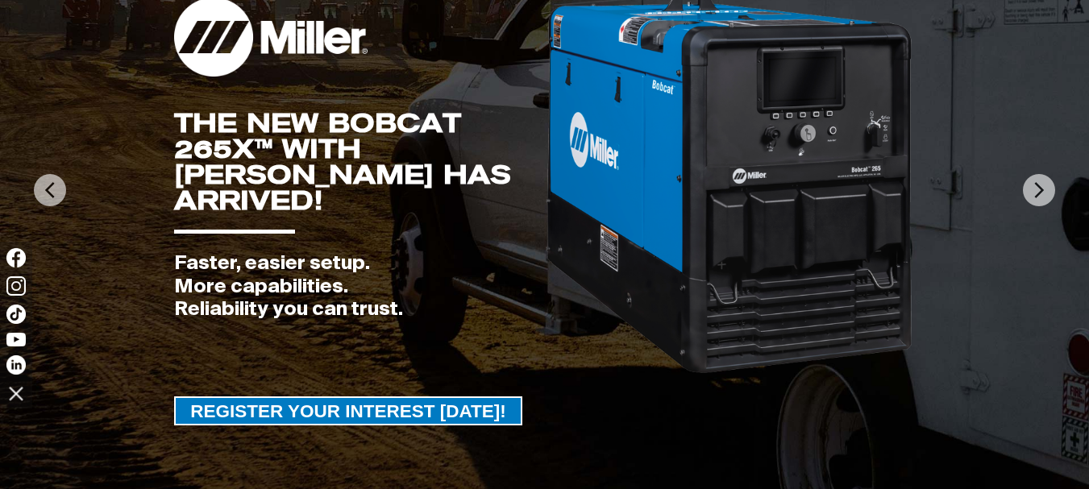
scroll to position [396, 0]
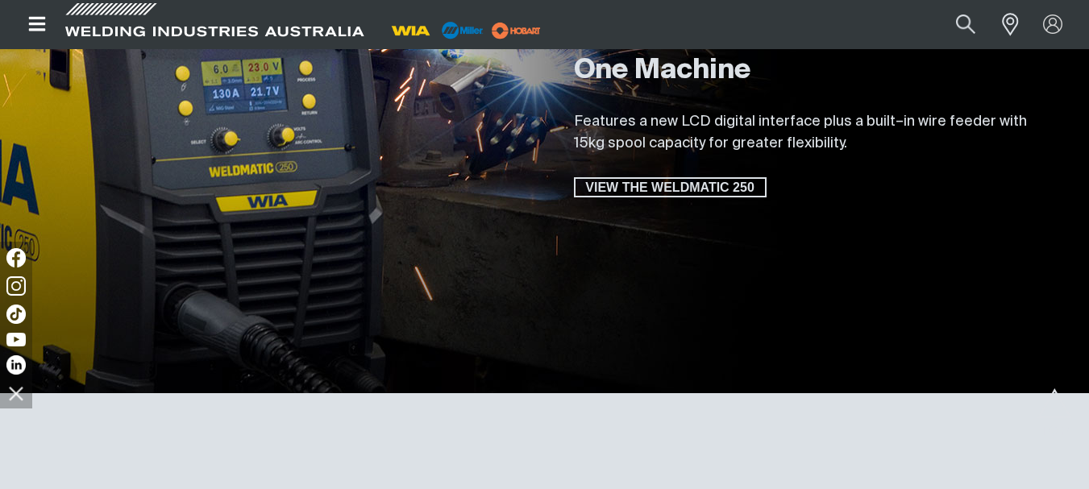
scroll to position [4996, 0]
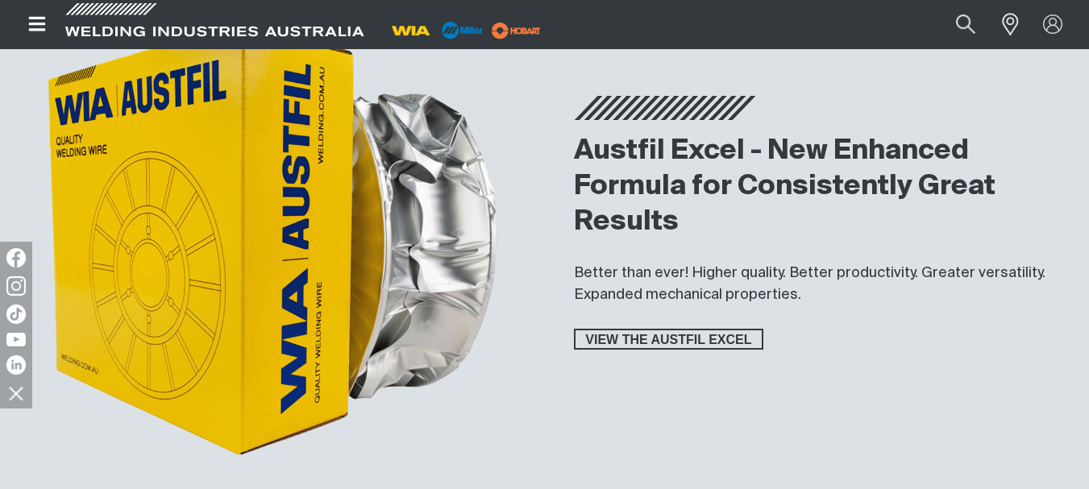
click at [38, 31] on icon "Open top menu" at bounding box center [37, 24] width 23 height 19
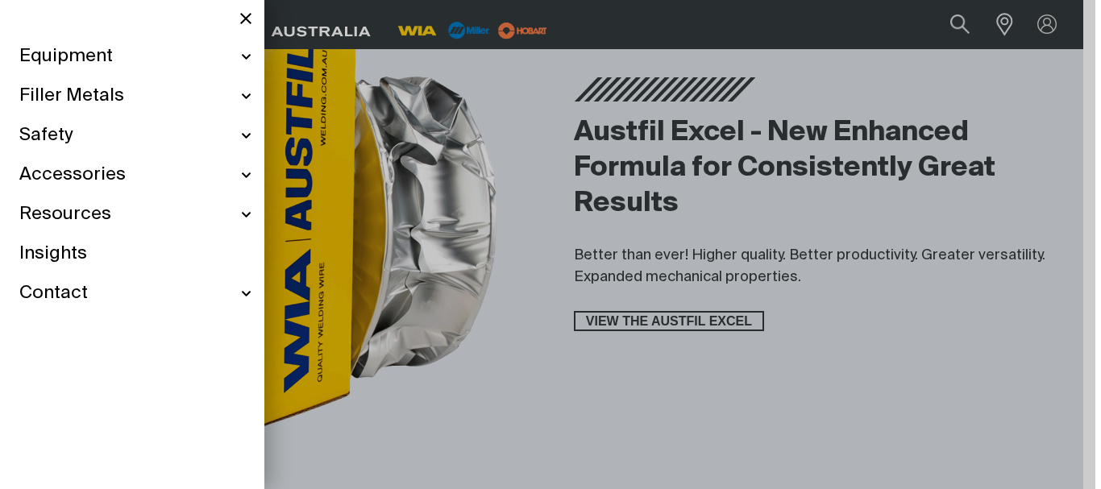
scroll to position [5014, 0]
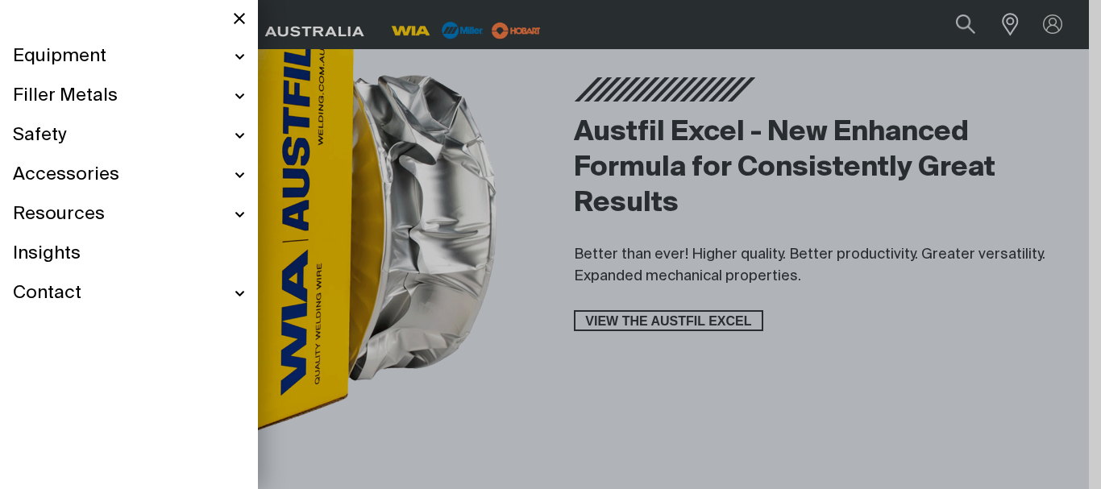
click at [236, 292] on div "Contact" at bounding box center [129, 293] width 232 height 39
click at [104, 326] on span "Customer Support" at bounding box center [81, 330] width 104 height 12
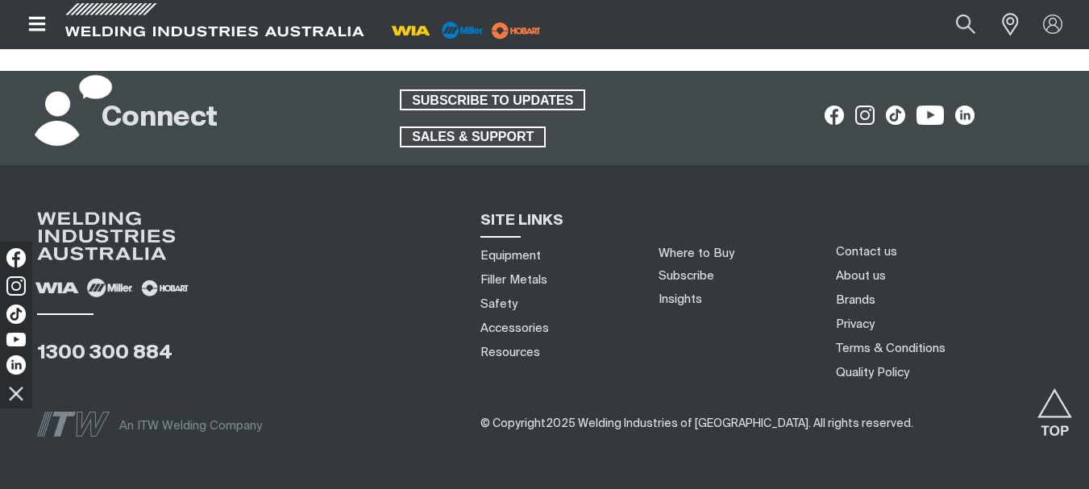
scroll to position [1267, 0]
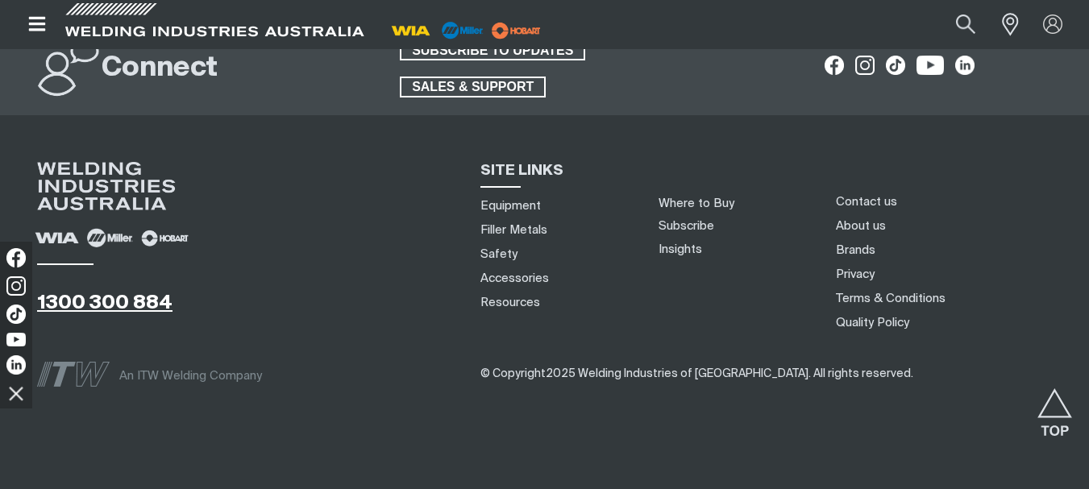
click at [164, 293] on link "1300 300 884" at bounding box center [104, 302] width 135 height 19
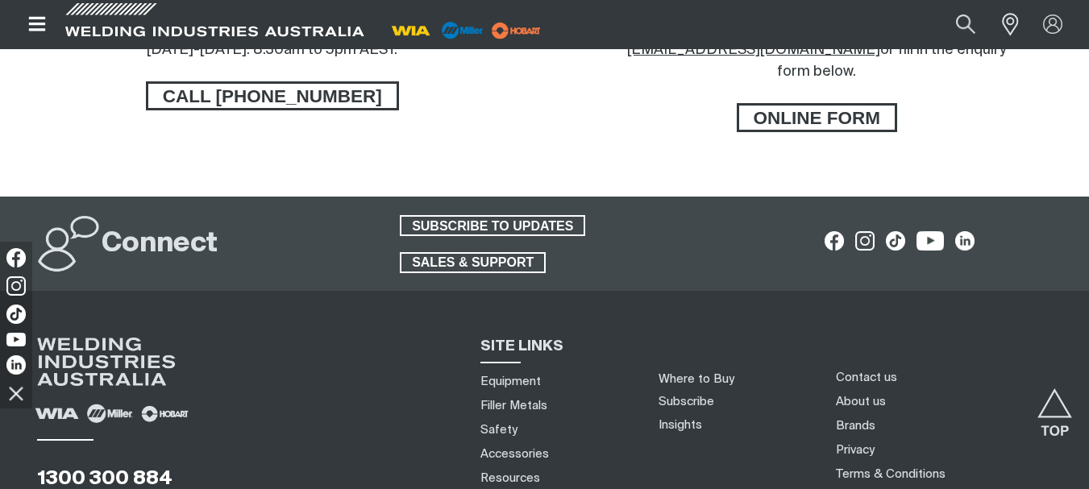
scroll to position [864, 0]
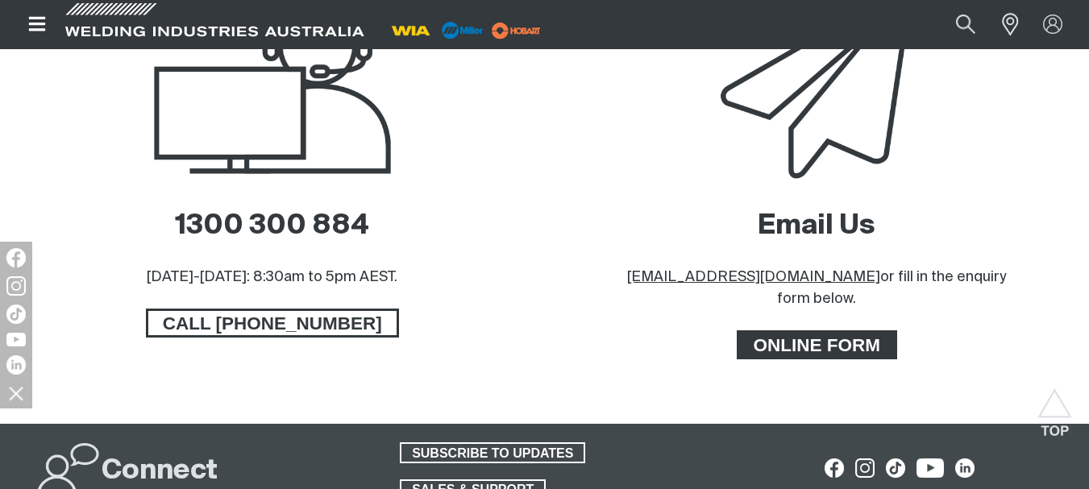
click at [803, 330] on span "ONLINE FORM" at bounding box center [817, 344] width 156 height 29
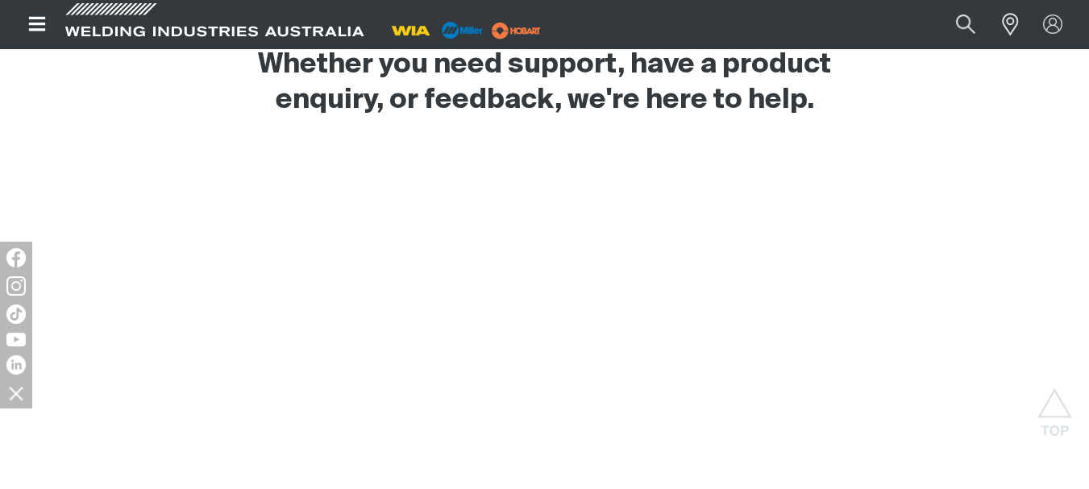
scroll to position [161, 0]
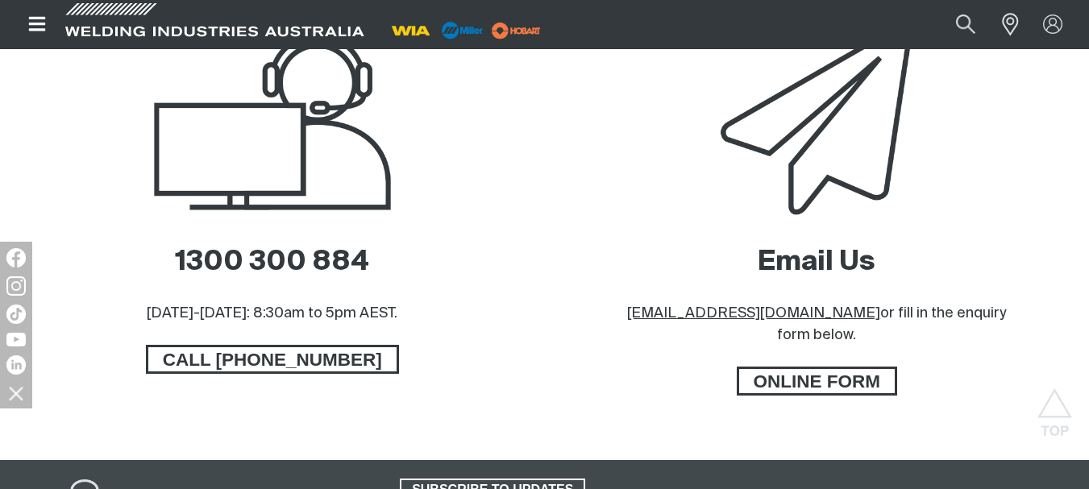
scroll to position [864, 0]
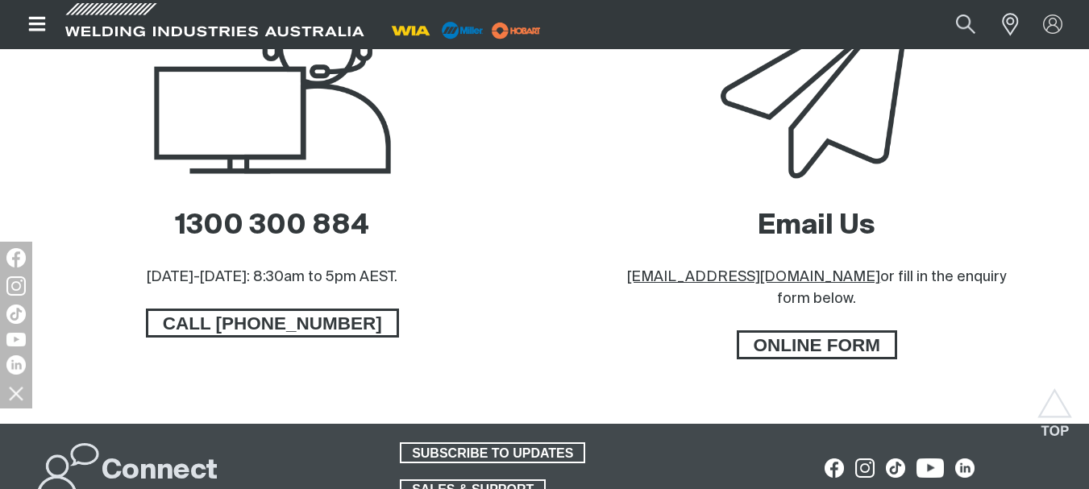
click at [703, 271] on u "[EMAIL_ADDRESS][DOMAIN_NAME]" at bounding box center [753, 277] width 253 height 15
click at [845, 221] on link "Email Us" at bounding box center [816, 226] width 118 height 27
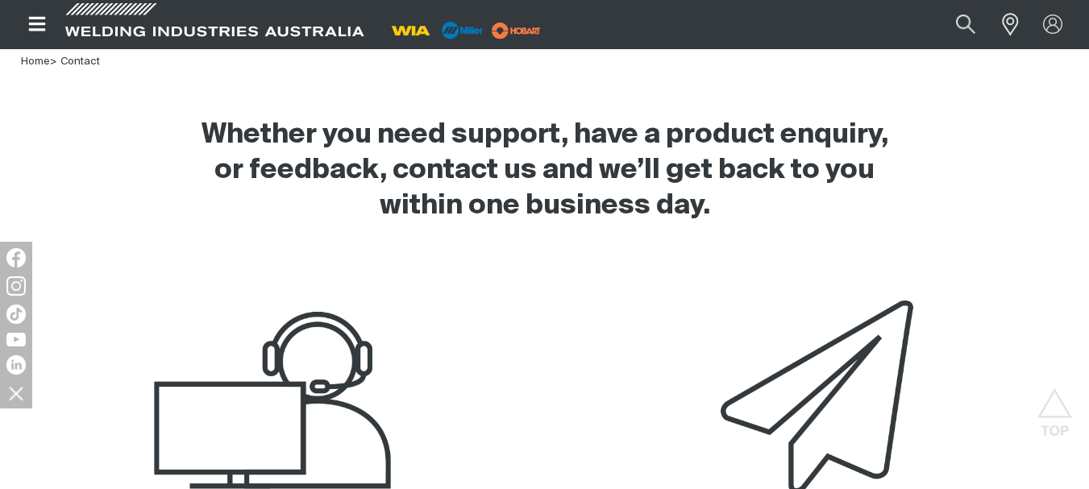
scroll to position [783, 0]
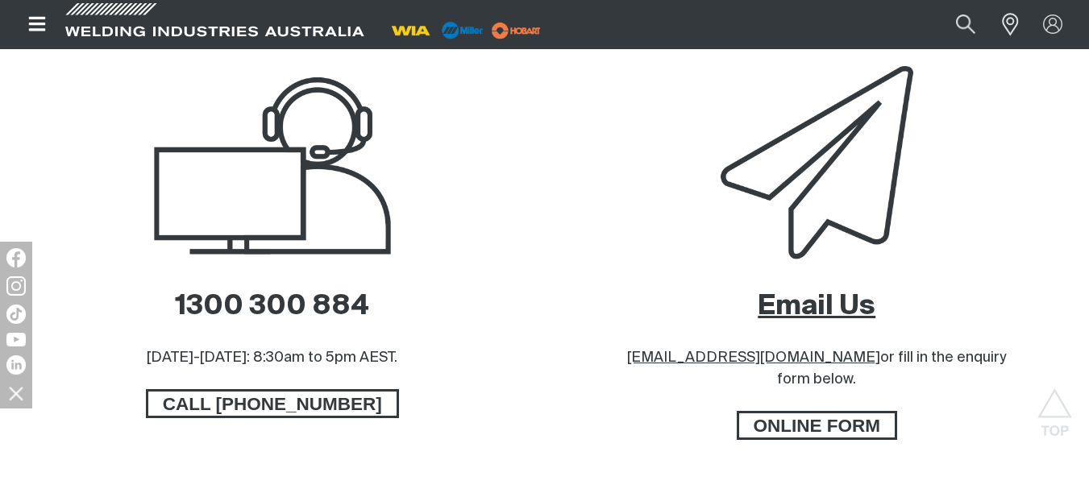
click at [862, 301] on link "Email Us" at bounding box center [816, 306] width 118 height 27
